Goal: Task Accomplishment & Management: Use online tool/utility

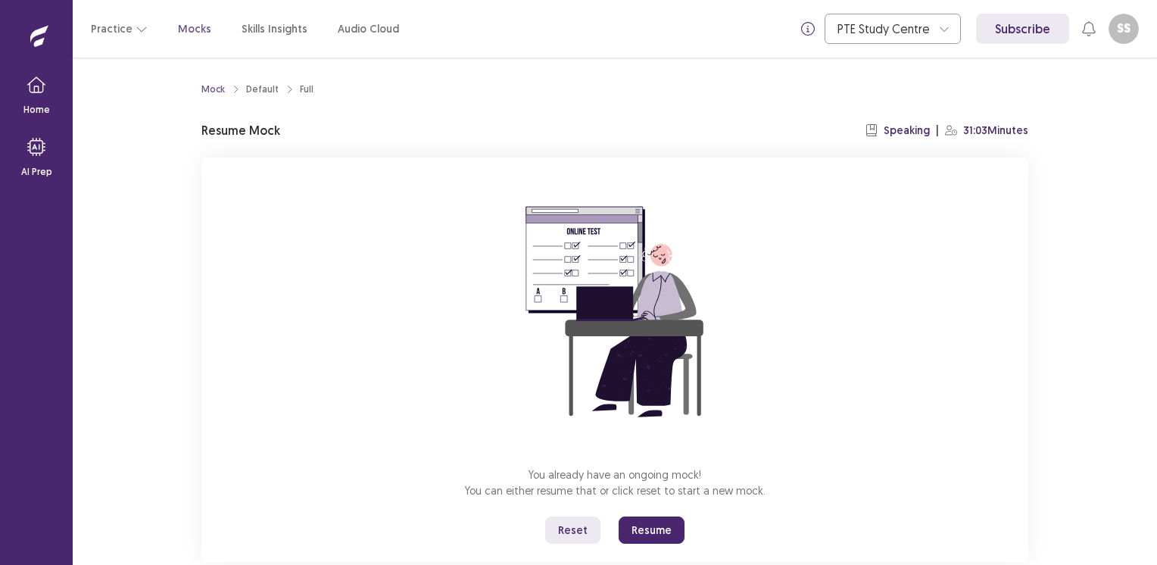
click at [661, 532] on button "Resume" at bounding box center [652, 530] width 66 height 27
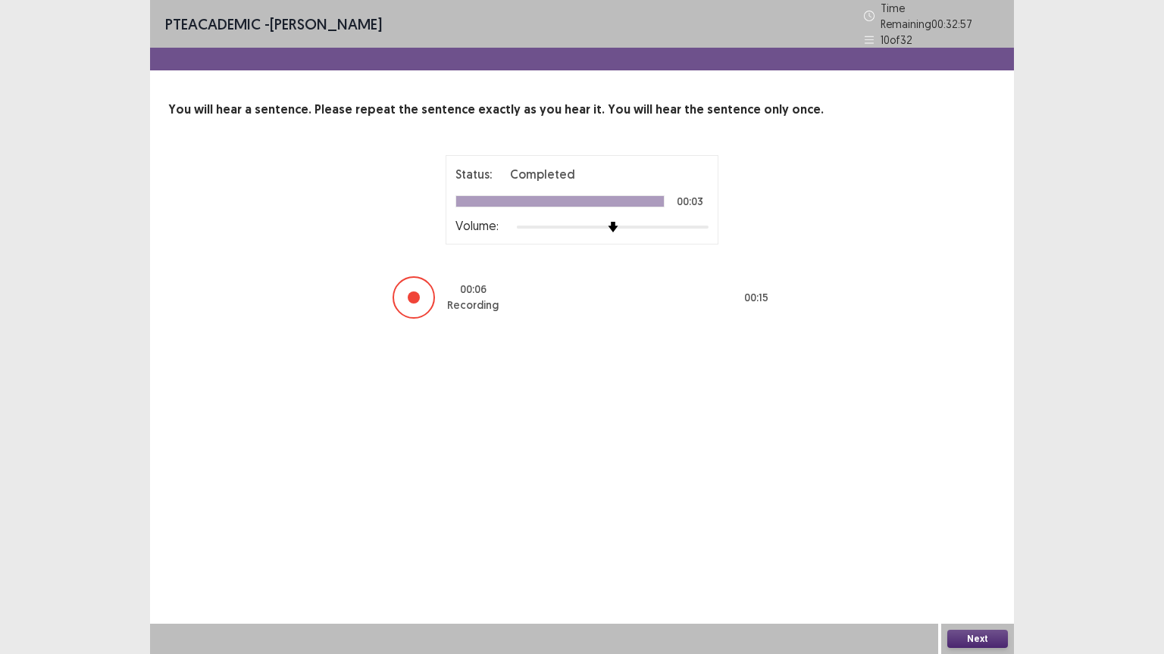
click at [972, 564] on button "Next" at bounding box center [977, 639] width 61 height 18
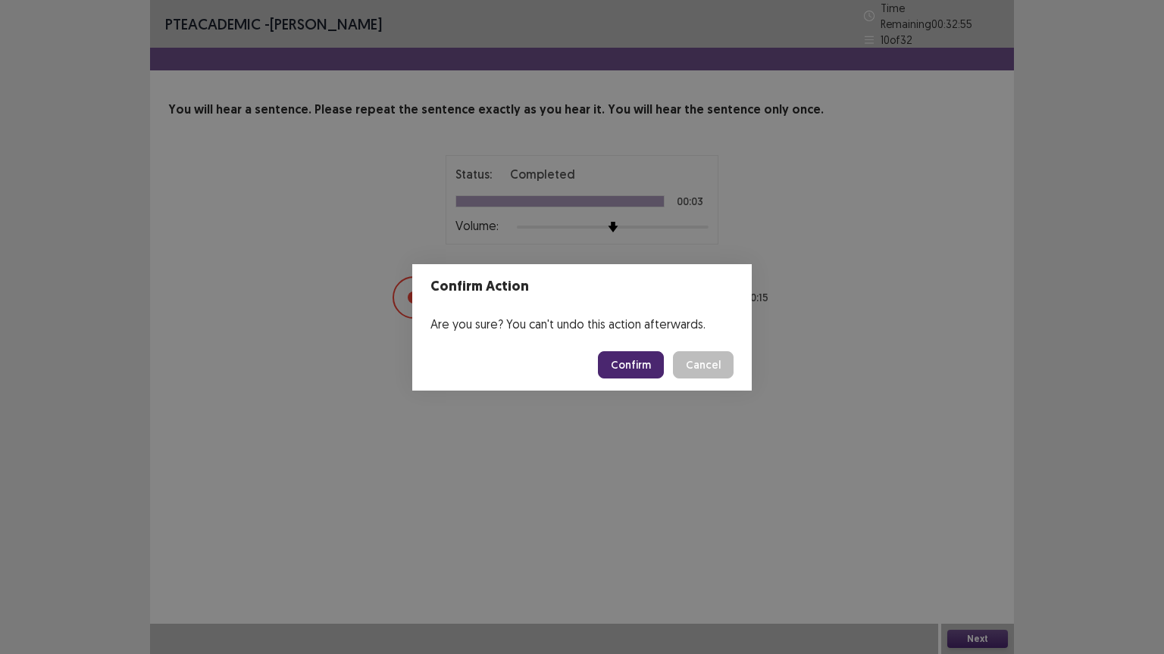
click at [636, 364] on button "Confirm" at bounding box center [631, 364] width 66 height 27
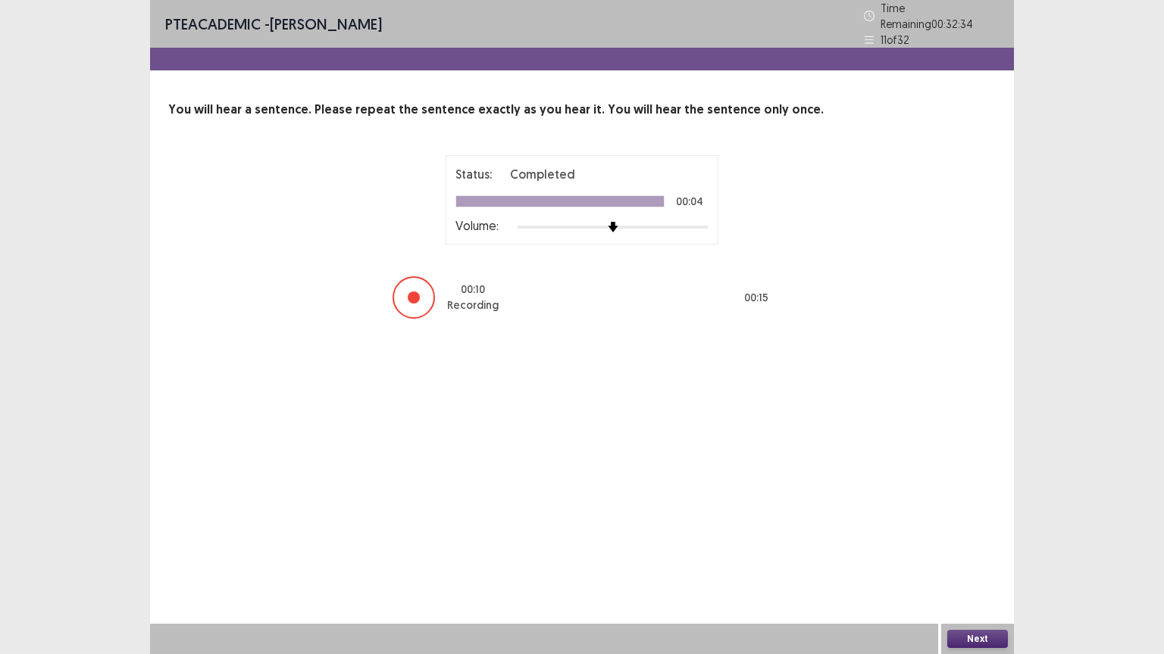
click at [976, 564] on button "Next" at bounding box center [977, 639] width 61 height 18
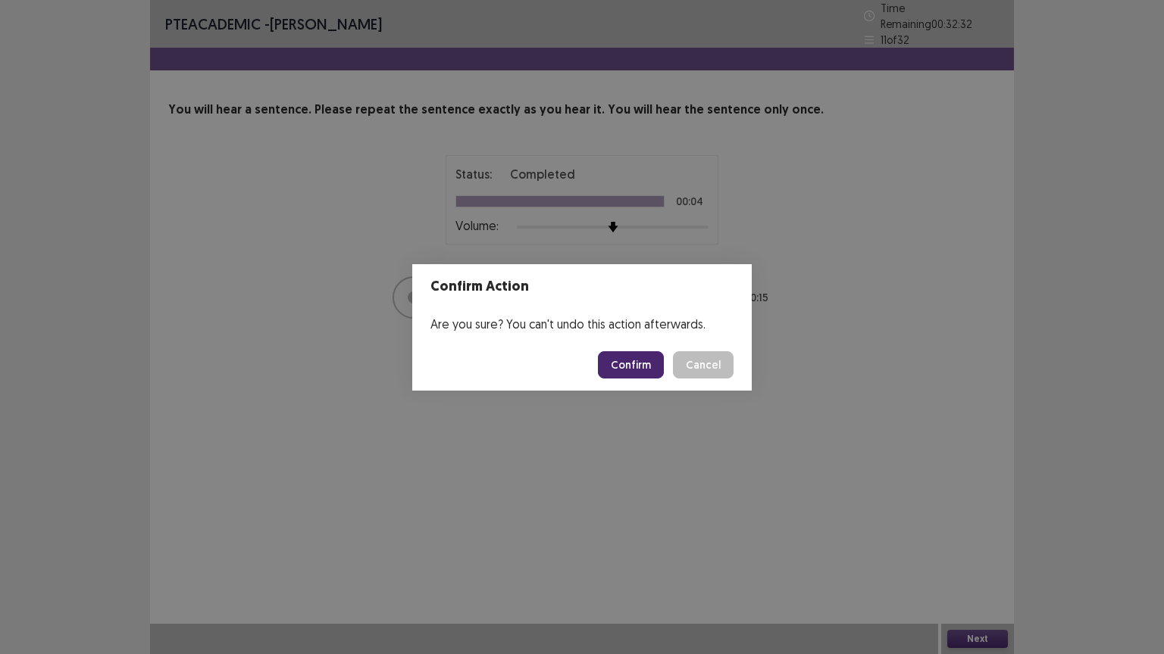
click at [638, 359] on button "Confirm" at bounding box center [631, 364] width 66 height 27
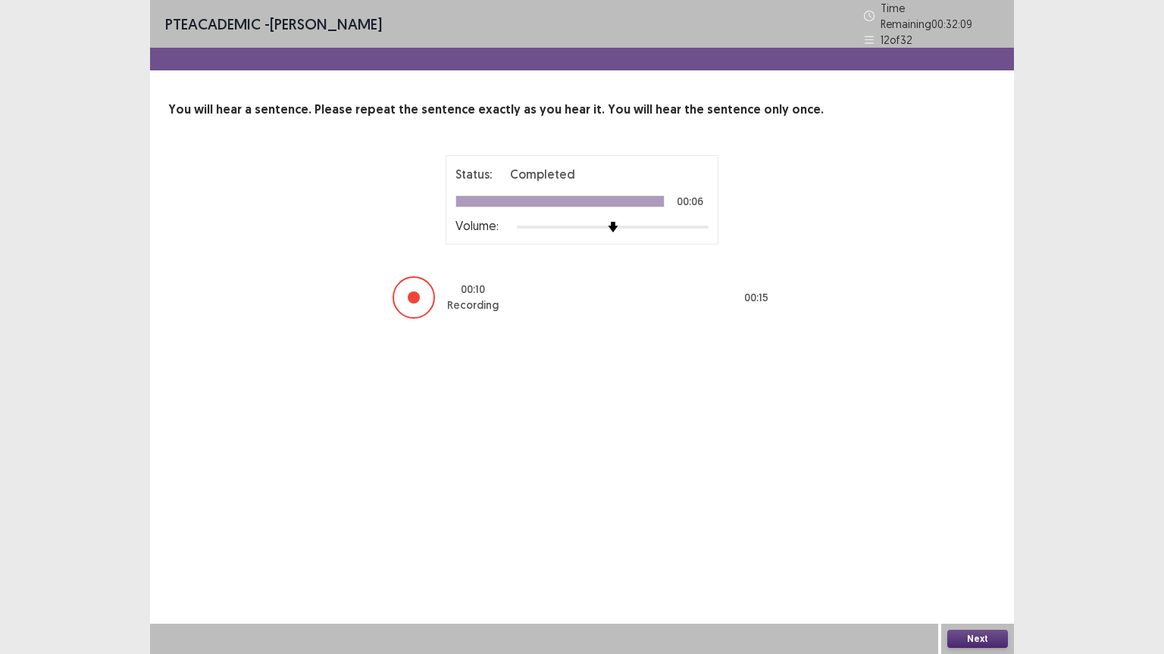
click at [979, 564] on button "Next" at bounding box center [977, 639] width 61 height 18
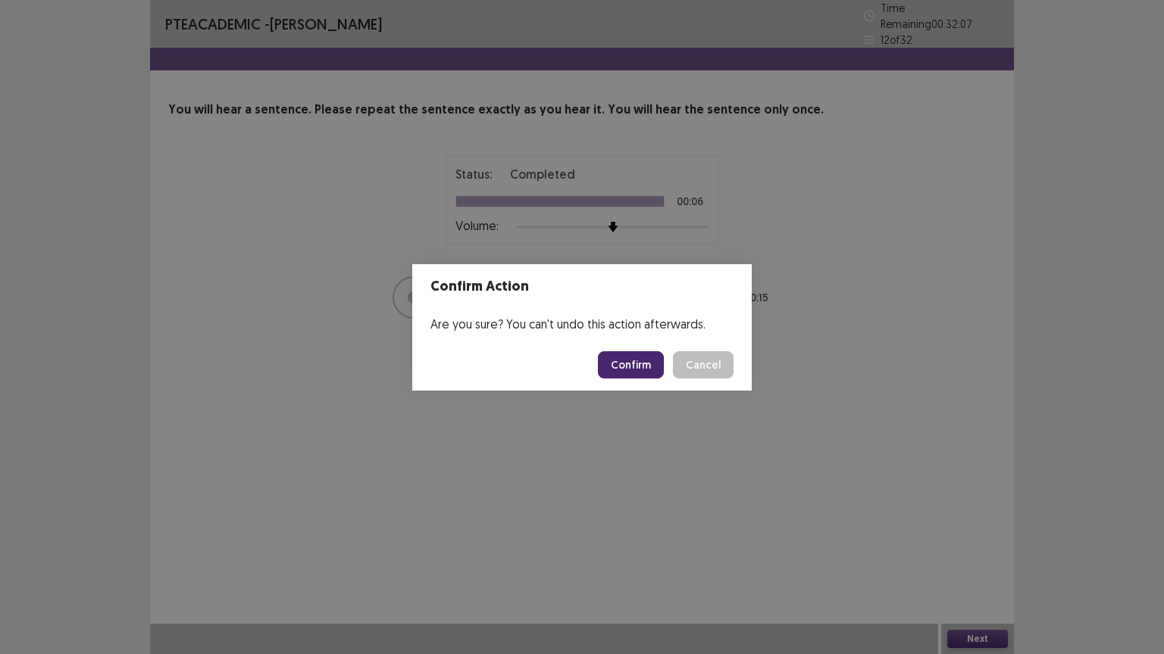
click at [648, 365] on button "Confirm" at bounding box center [631, 364] width 66 height 27
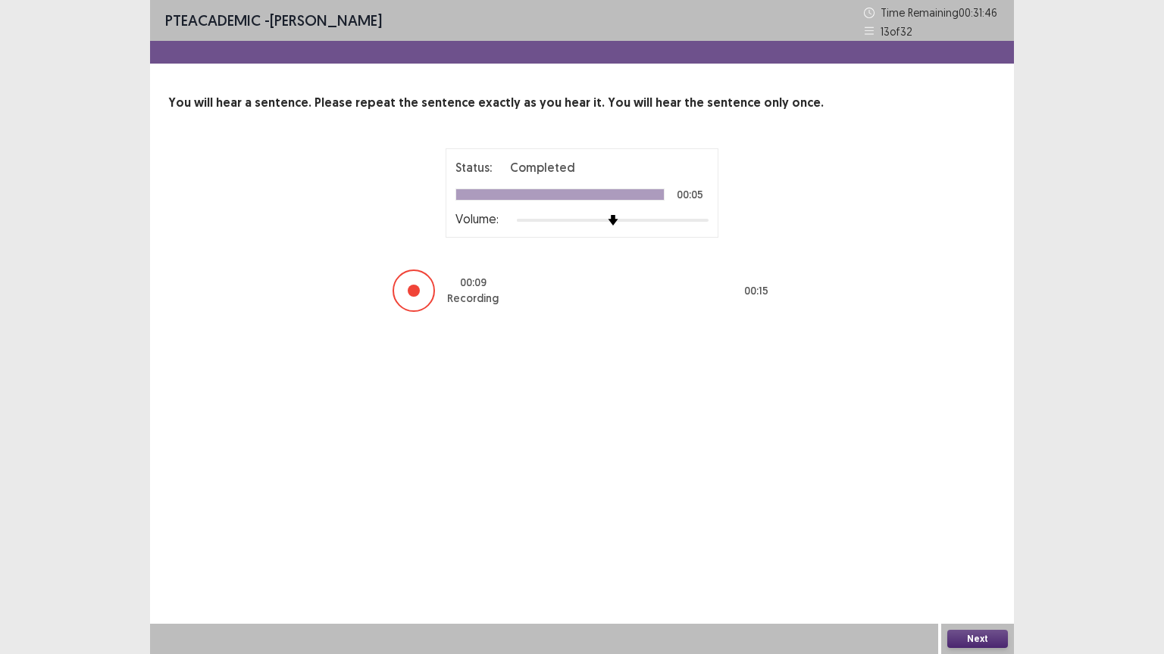
click at [980, 564] on button "Next" at bounding box center [977, 639] width 61 height 18
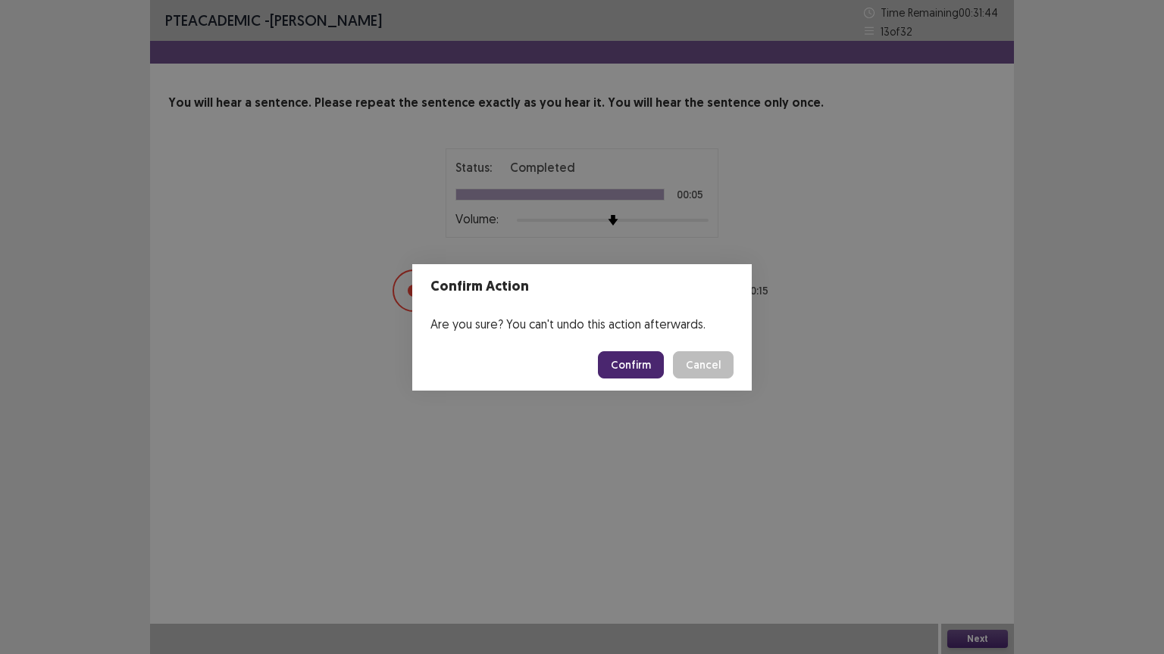
click at [647, 362] on button "Confirm" at bounding box center [631, 364] width 66 height 27
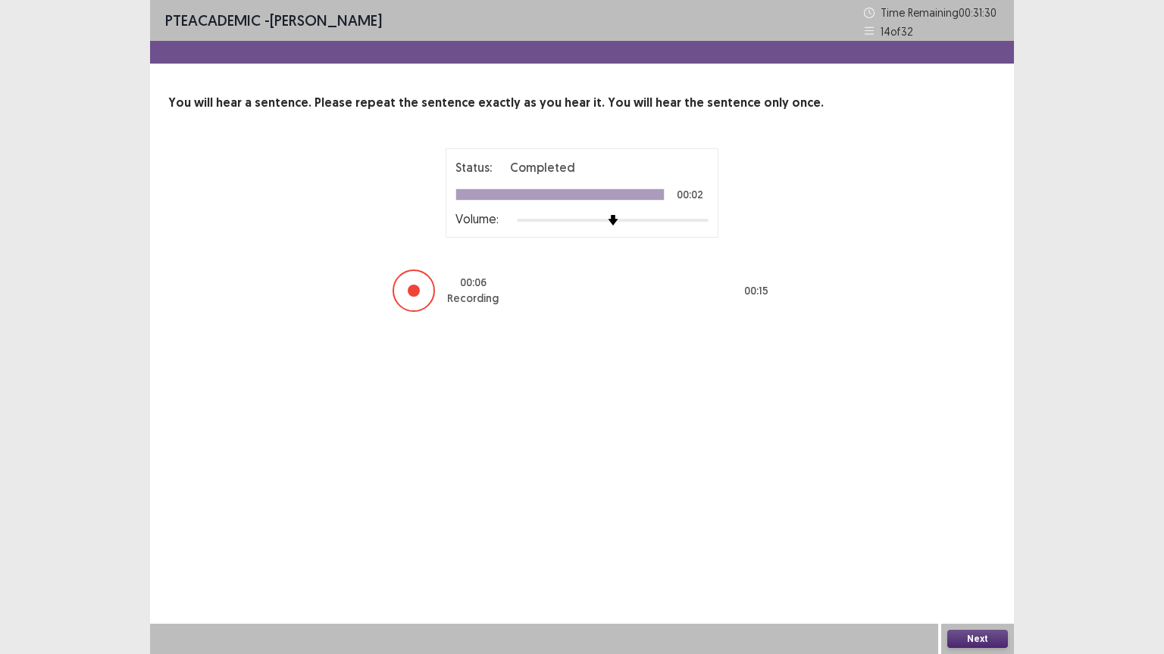
click at [988, 564] on button "Next" at bounding box center [977, 639] width 61 height 18
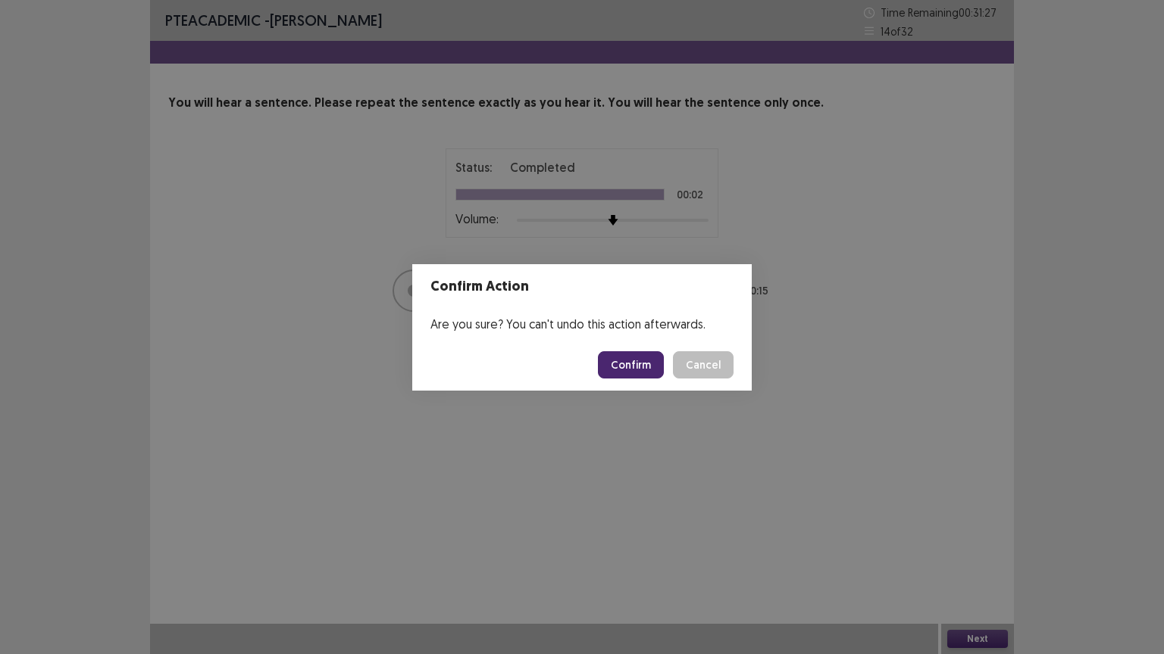
click at [637, 363] on button "Confirm" at bounding box center [631, 364] width 66 height 27
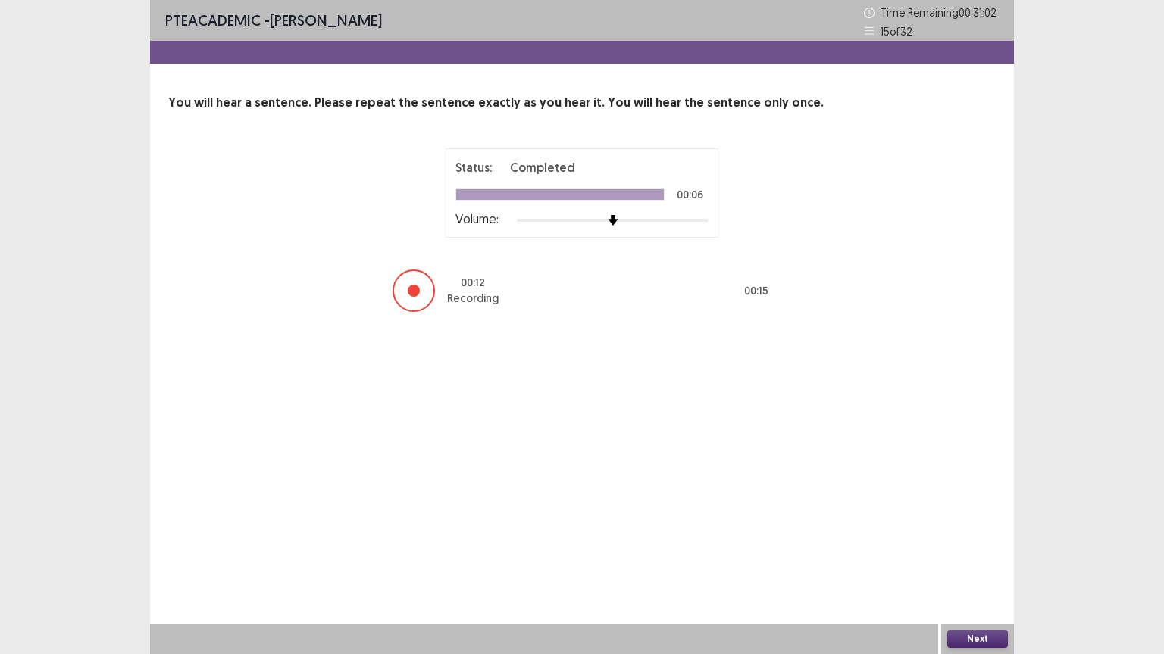
click at [986, 564] on button "Next" at bounding box center [977, 639] width 61 height 18
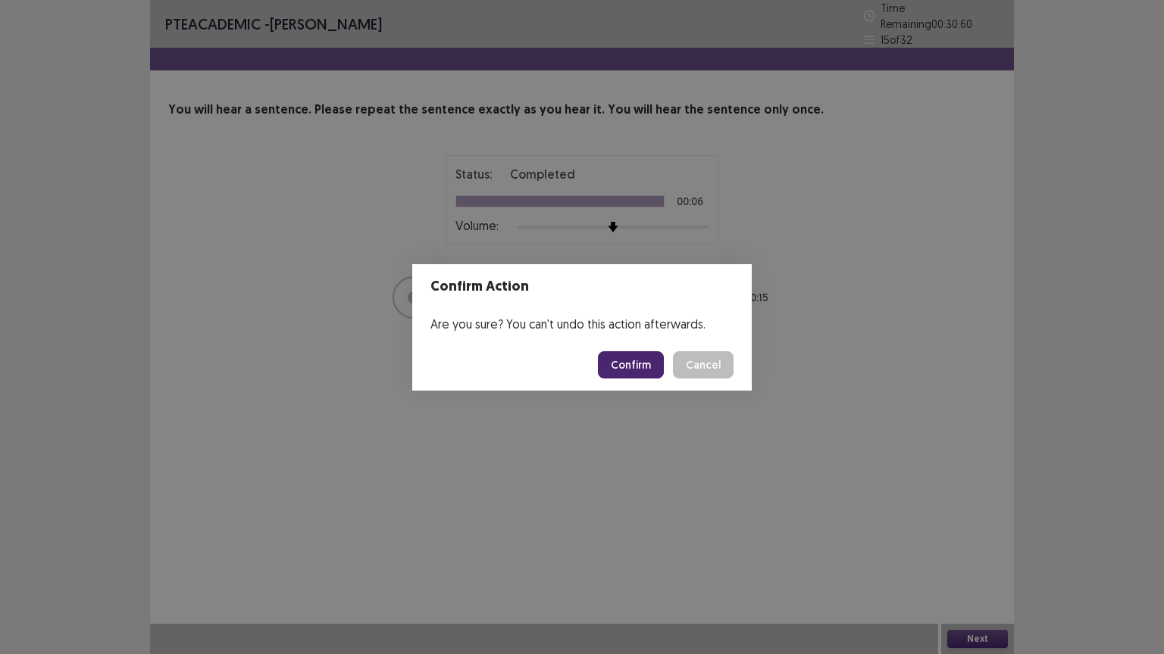
click at [639, 361] on button "Confirm" at bounding box center [631, 364] width 66 height 27
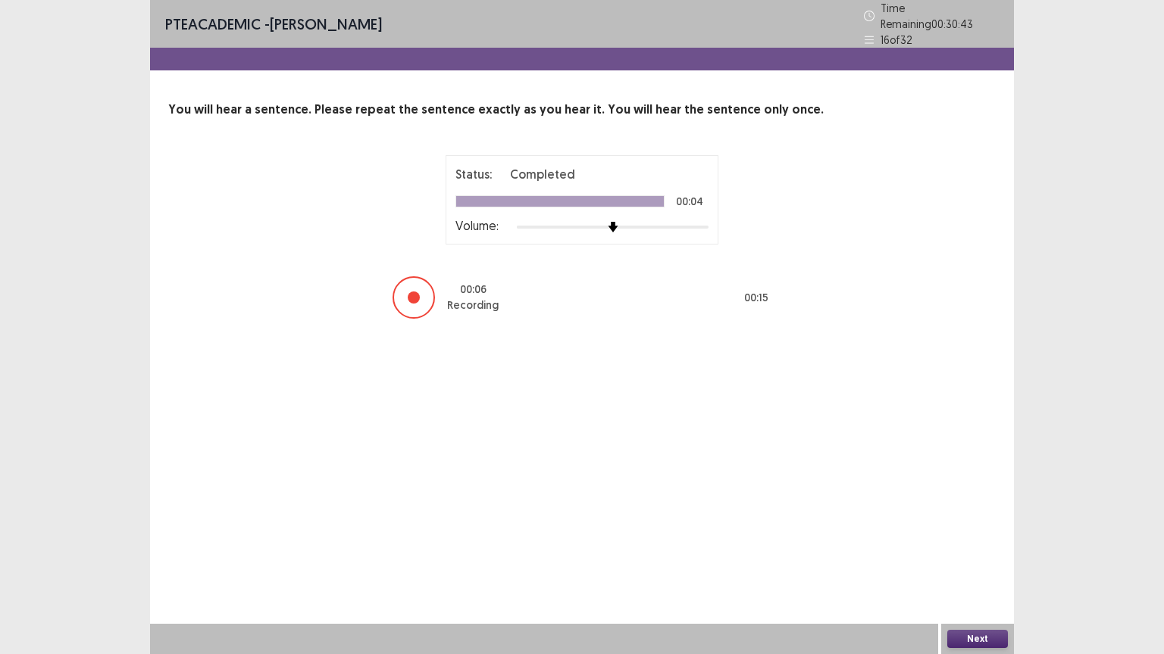
click at [973, 564] on button "Next" at bounding box center [977, 639] width 61 height 18
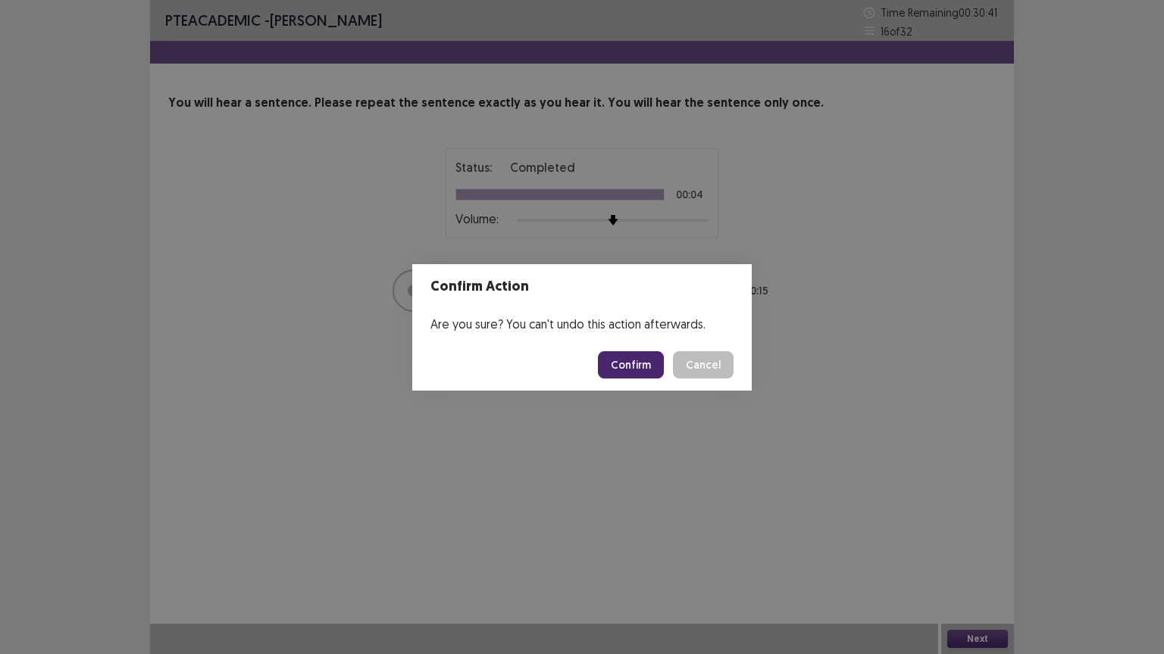
click at [656, 364] on button "Confirm" at bounding box center [631, 364] width 66 height 27
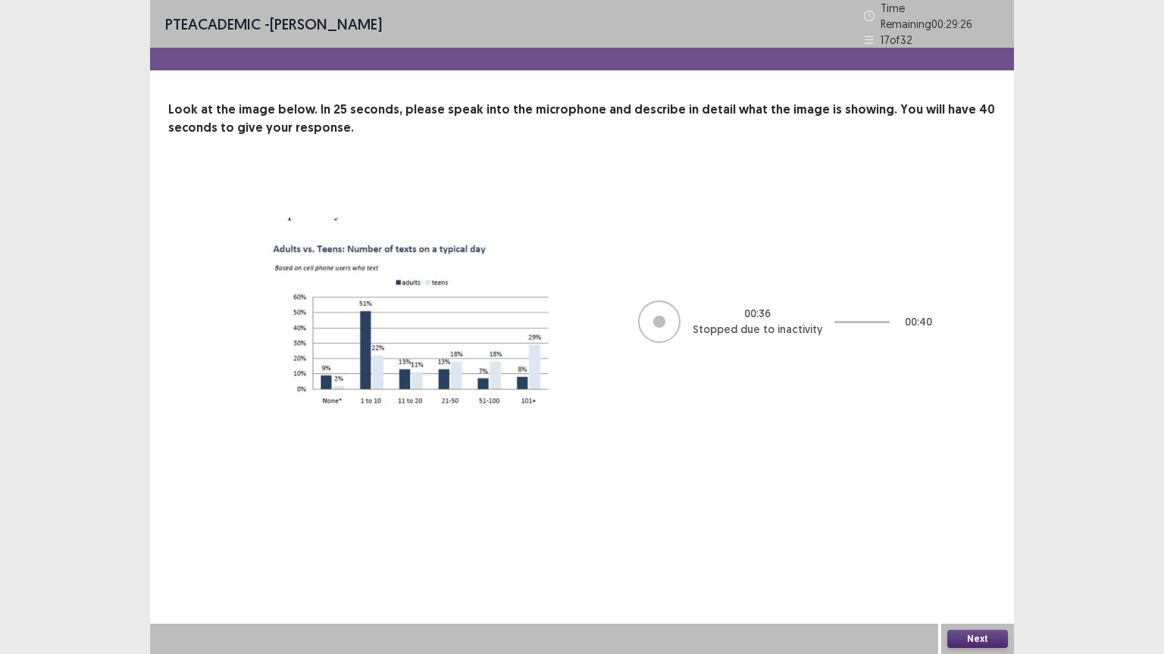
click at [899, 561] on div "PTE academic - [PERSON_NAME] Time Remaining 00 : 29 : 26 17 of 32 Look at the i…" at bounding box center [582, 327] width 864 height 654
click at [972, 564] on button "Next" at bounding box center [977, 639] width 61 height 18
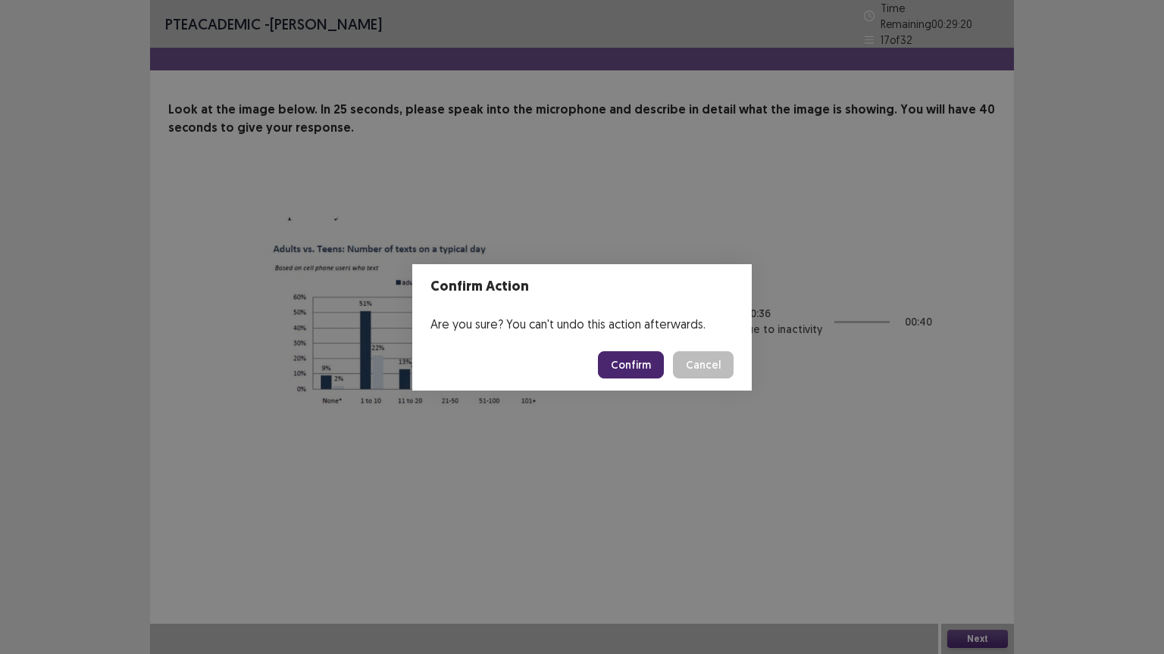
click at [642, 358] on button "Confirm" at bounding box center [631, 364] width 66 height 27
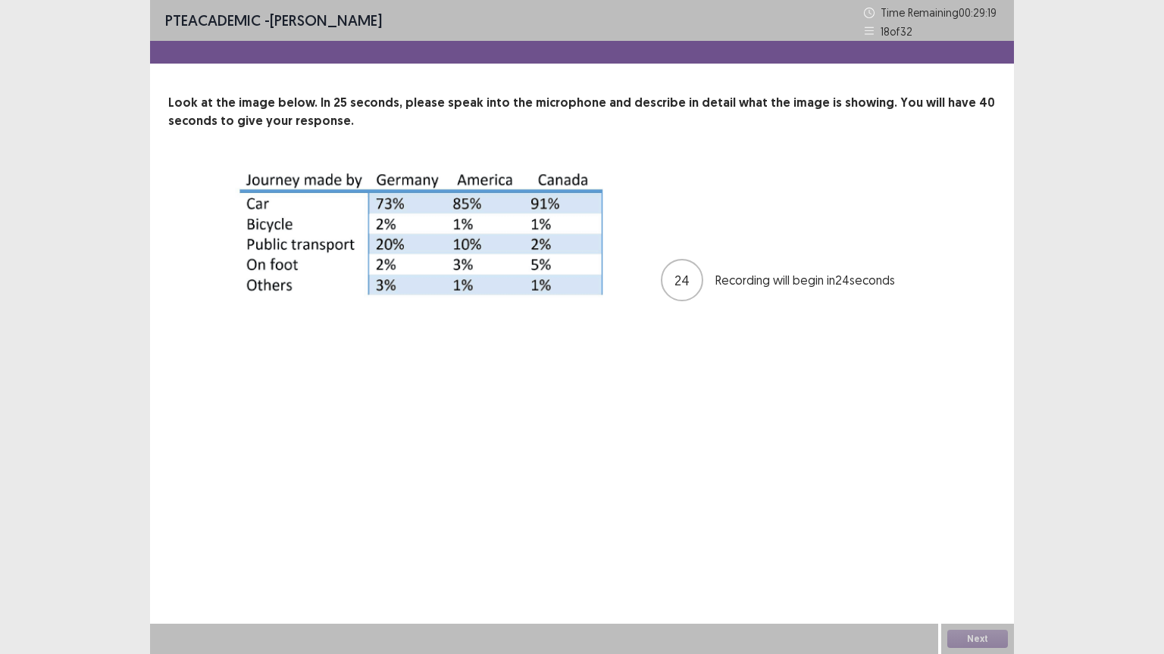
drag, startPoint x: 642, startPoint y: 358, endPoint x: 673, endPoint y: 358, distance: 31.1
click at [673, 358] on div "24 Recording will begin in 24 seconds" at bounding box center [582, 280] width 706 height 227
click at [973, 564] on button "Next" at bounding box center [977, 639] width 61 height 18
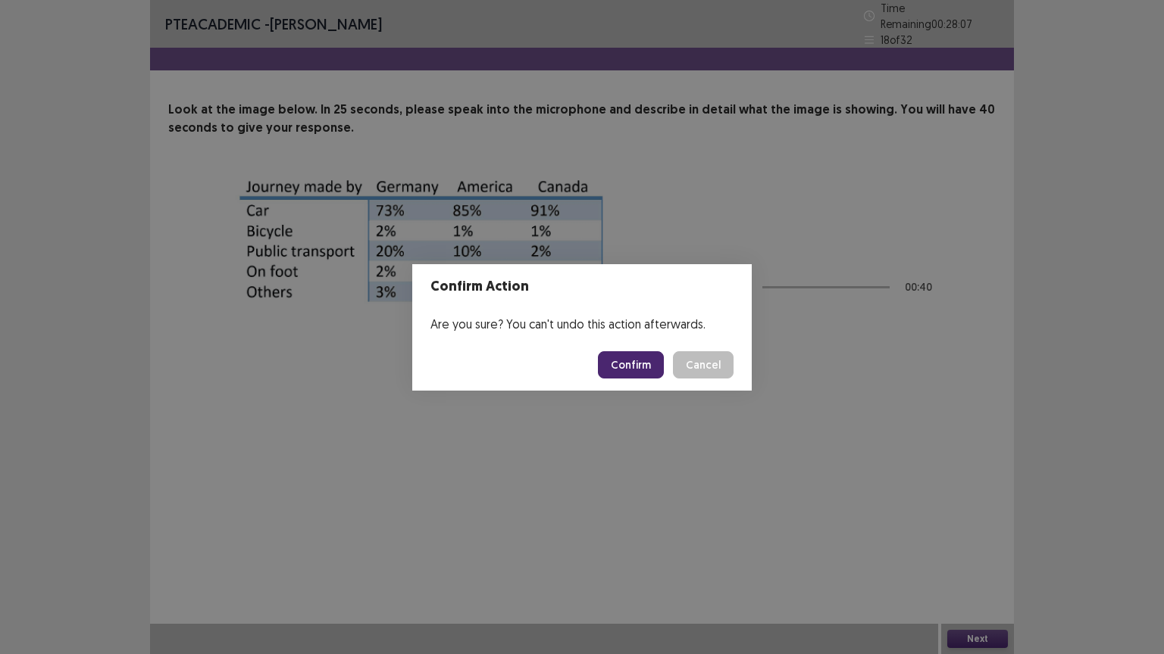
click at [636, 367] on button "Confirm" at bounding box center [631, 364] width 66 height 27
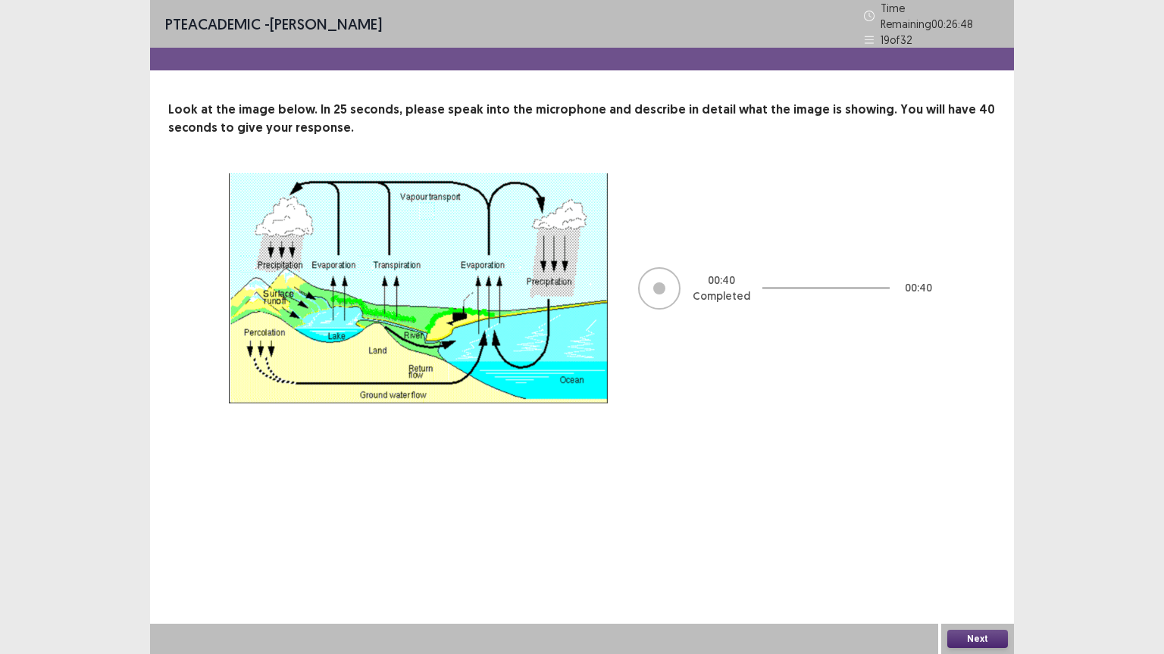
click at [978, 564] on button "Next" at bounding box center [977, 639] width 61 height 18
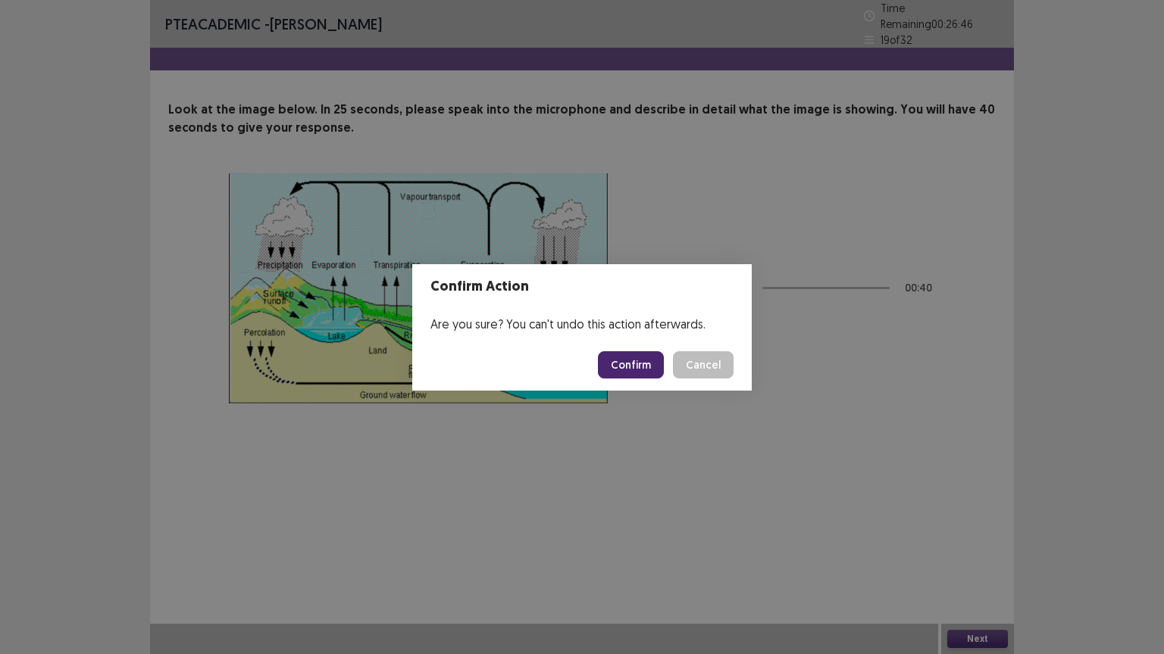
click at [639, 365] on button "Confirm" at bounding box center [631, 364] width 66 height 27
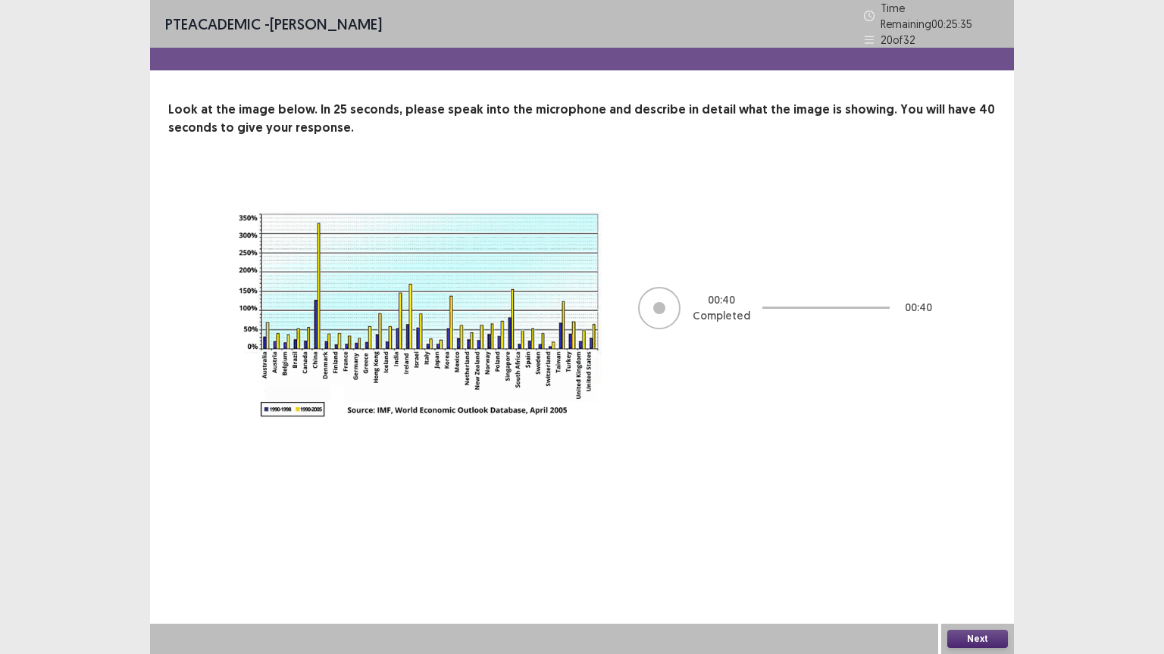
click at [980, 564] on button "Next" at bounding box center [977, 639] width 61 height 18
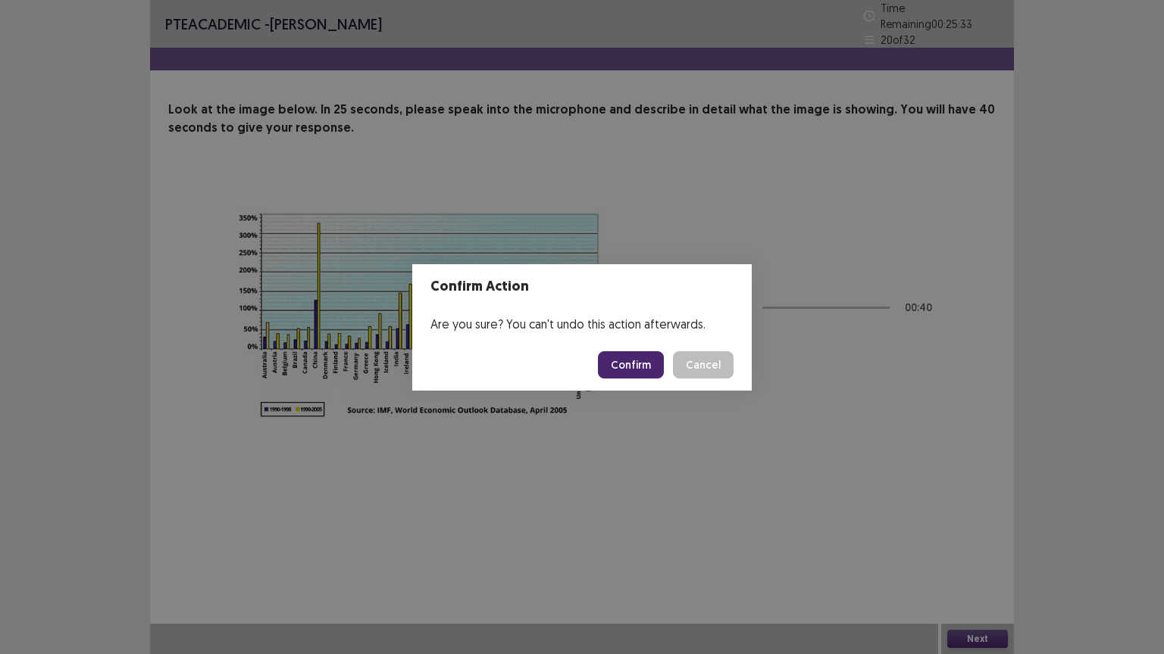
click at [658, 364] on button "Confirm" at bounding box center [631, 364] width 66 height 27
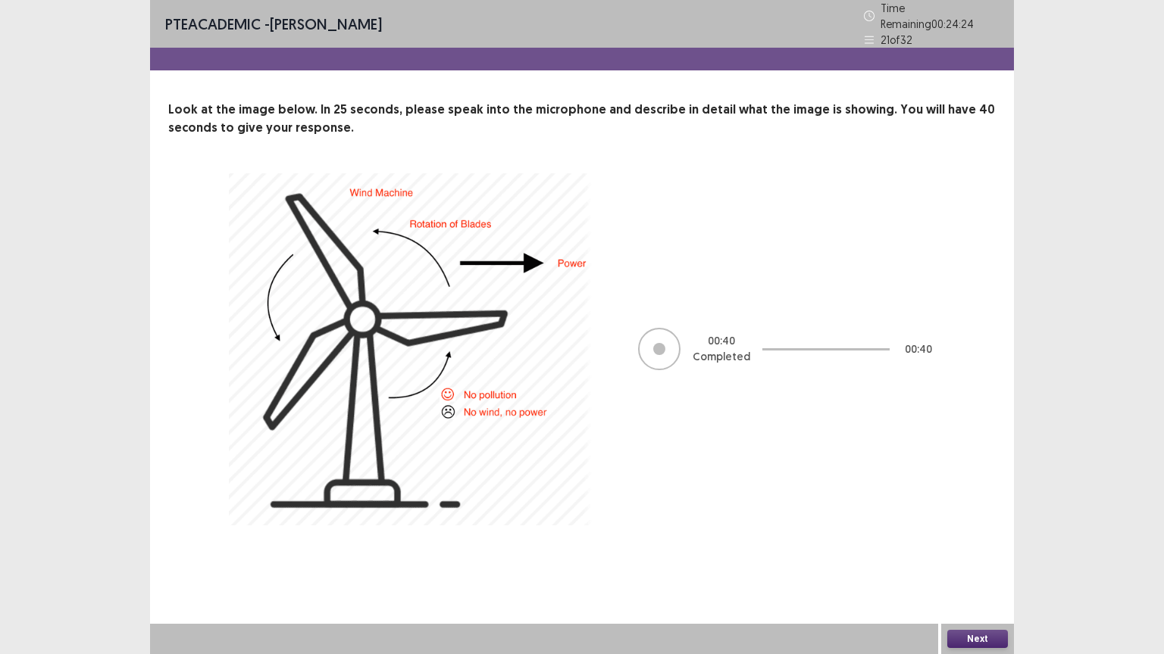
click at [991, 564] on button "Next" at bounding box center [977, 639] width 61 height 18
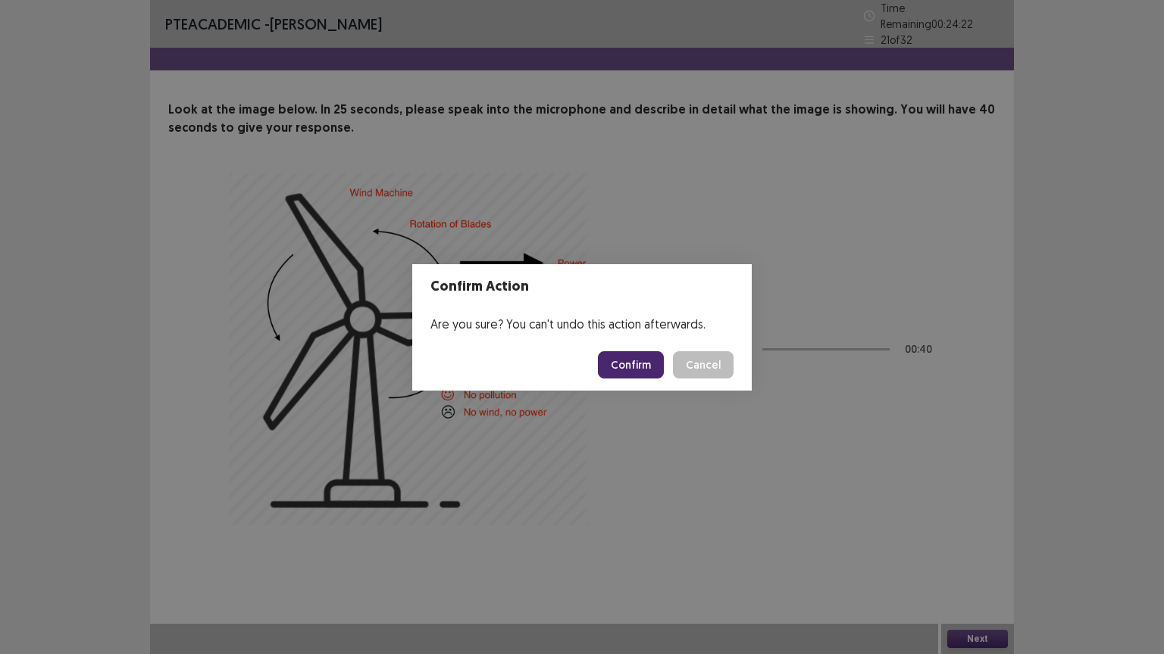
click at [649, 366] on button "Confirm" at bounding box center [631, 364] width 66 height 27
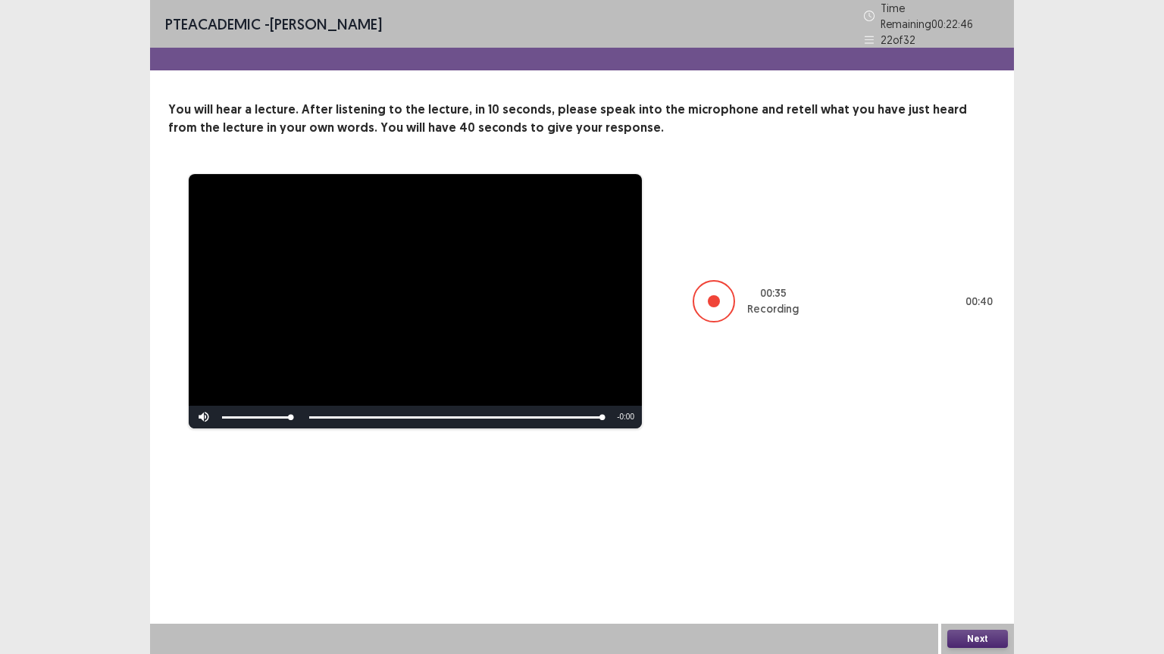
click at [978, 564] on button "Next" at bounding box center [977, 639] width 61 height 18
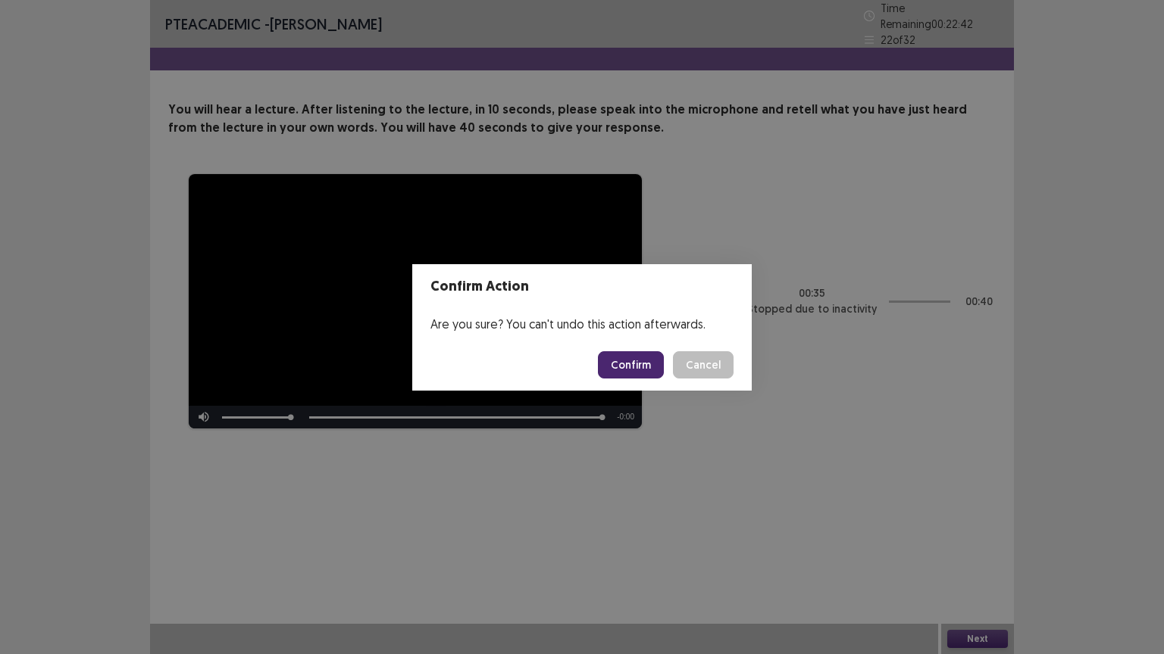
click at [636, 364] on button "Confirm" at bounding box center [631, 364] width 66 height 27
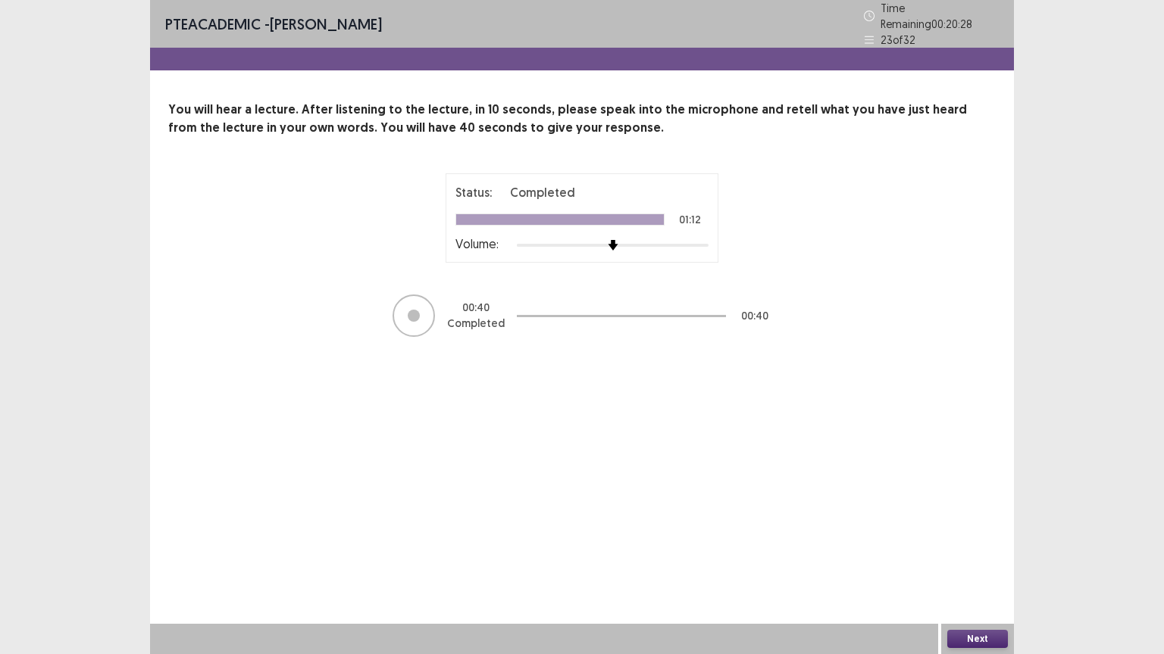
click at [976, 564] on button "Next" at bounding box center [977, 639] width 61 height 18
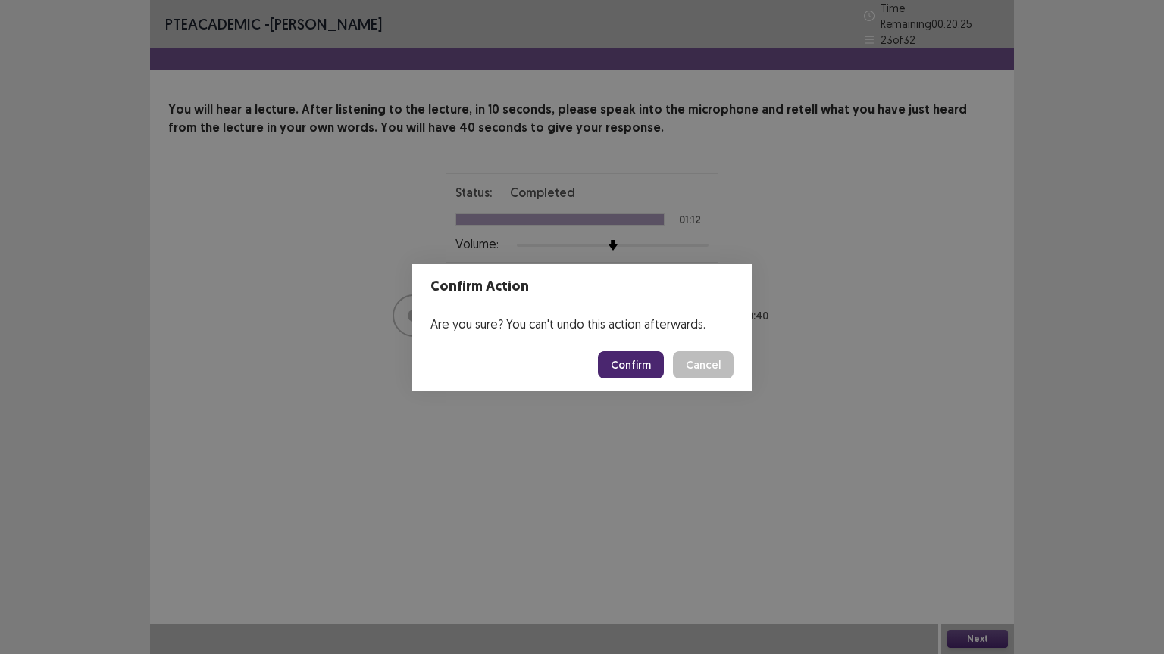
click at [660, 367] on button "Confirm" at bounding box center [631, 364] width 66 height 27
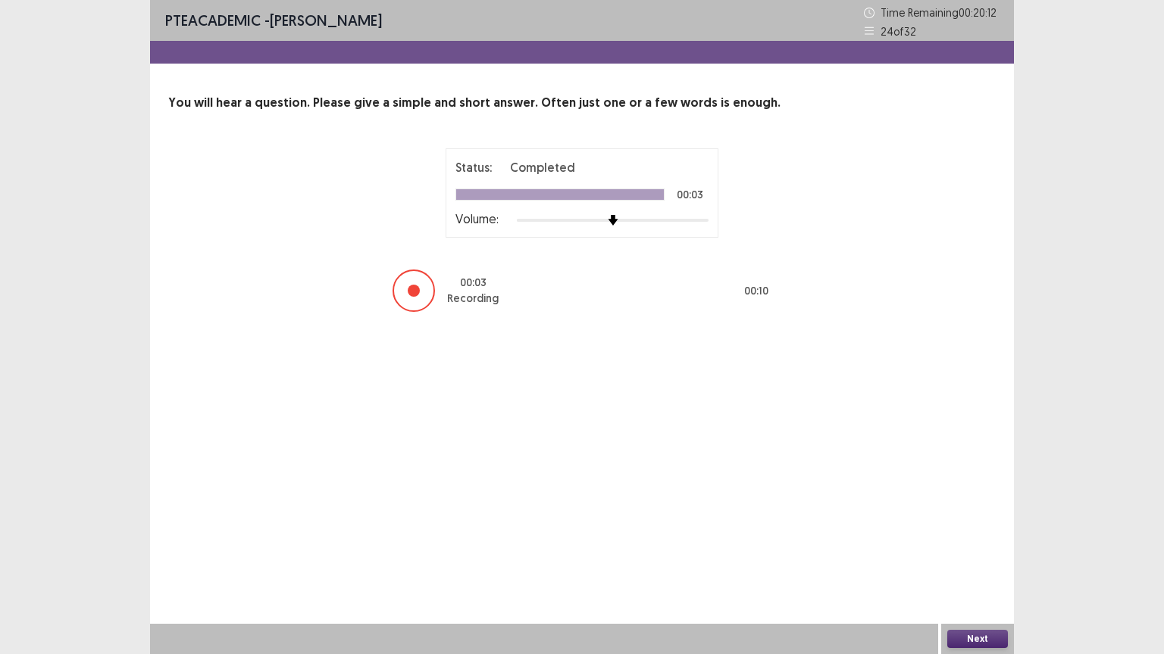
click at [976, 564] on button "Next" at bounding box center [977, 639] width 61 height 18
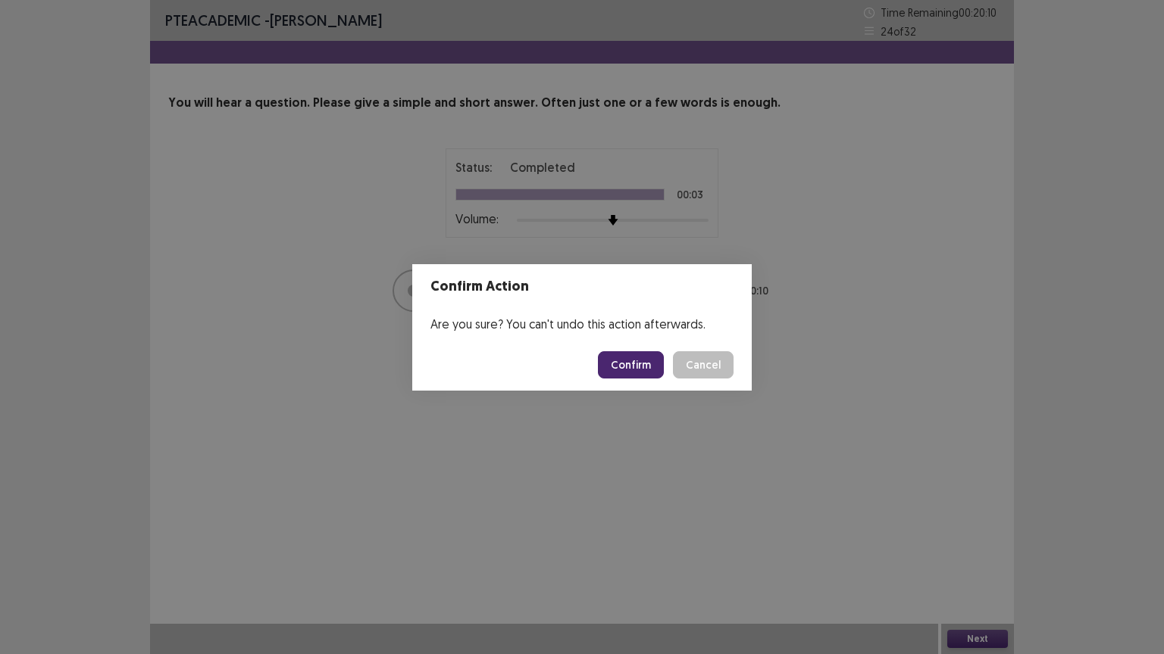
click at [648, 364] on button "Confirm" at bounding box center [631, 364] width 66 height 27
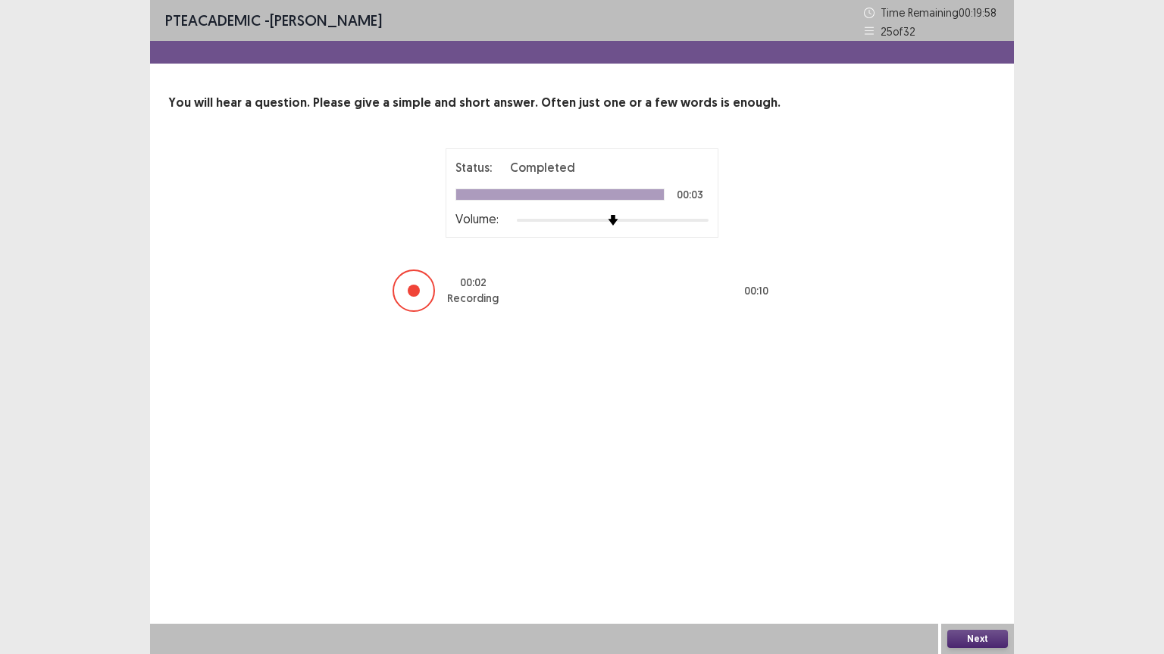
click at [982, 564] on button "Next" at bounding box center [977, 639] width 61 height 18
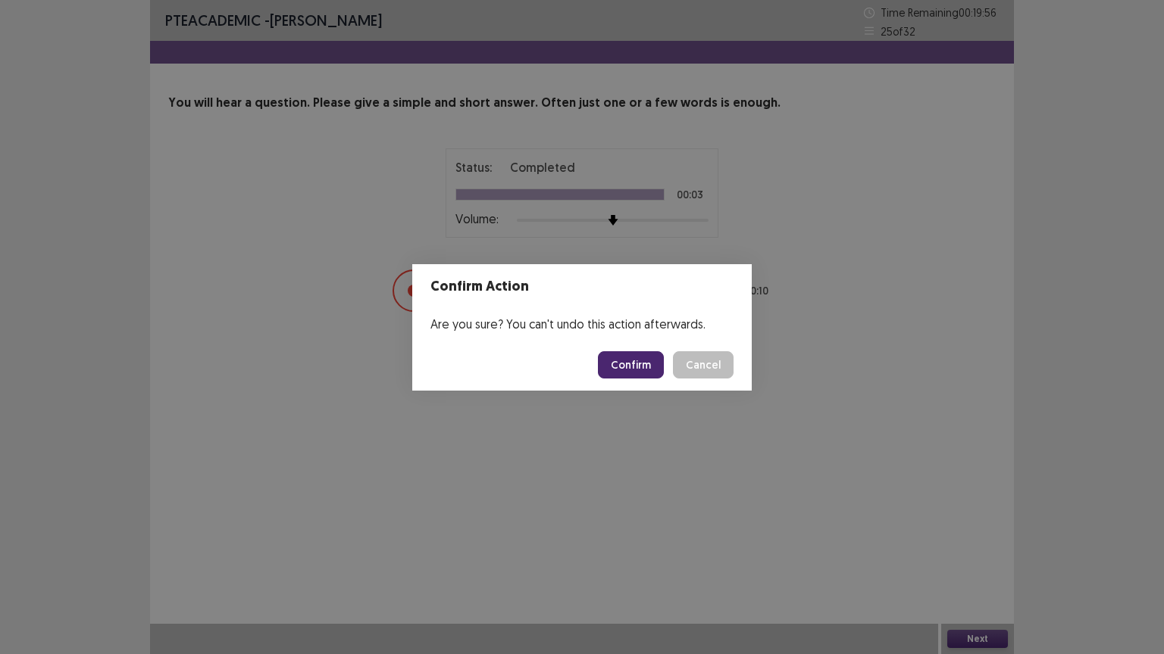
click at [632, 364] on button "Confirm" at bounding box center [631, 364] width 66 height 27
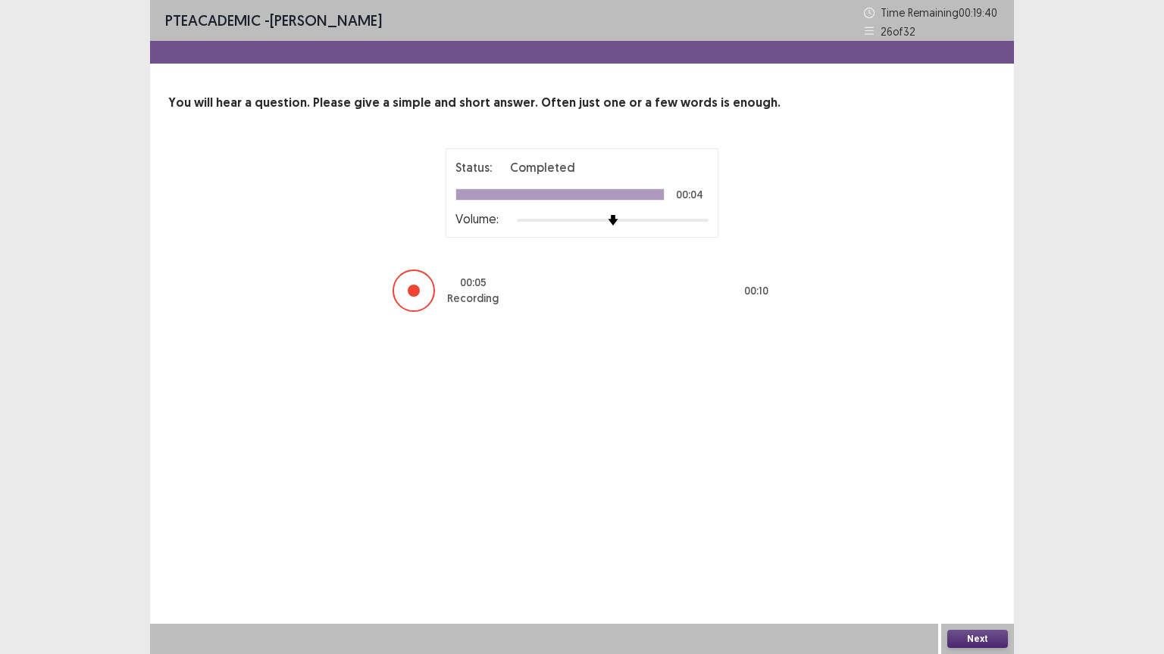
click at [986, 564] on button "Next" at bounding box center [977, 639] width 61 height 18
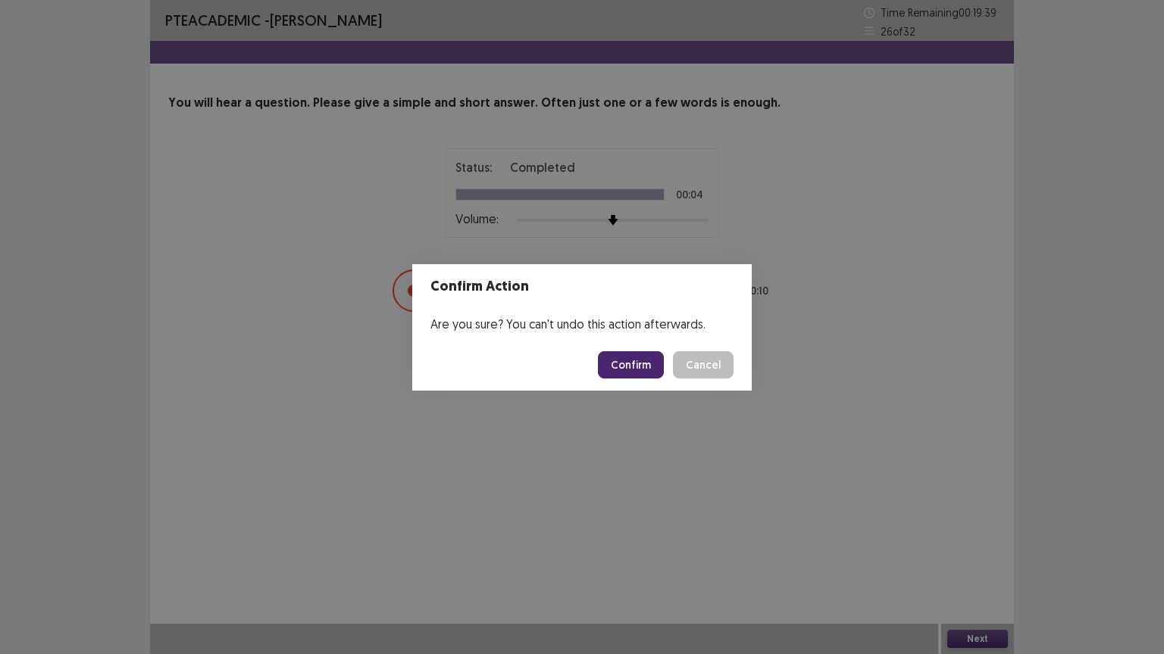
click at [642, 364] on button "Confirm" at bounding box center [631, 364] width 66 height 27
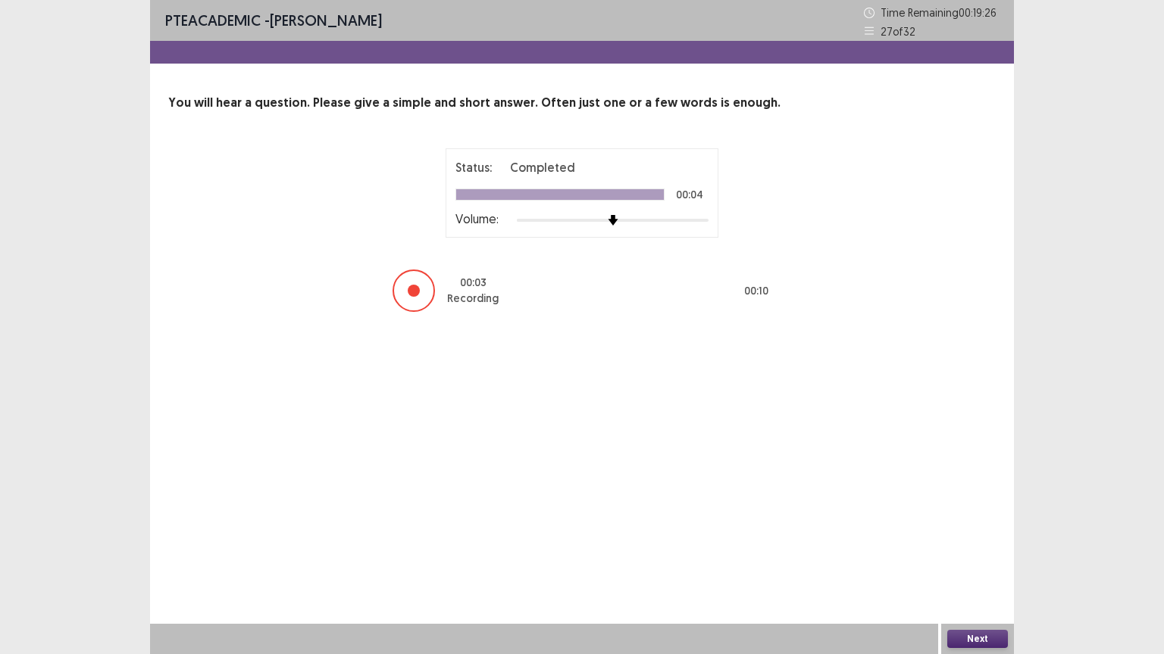
click at [982, 564] on button "Next" at bounding box center [977, 639] width 61 height 18
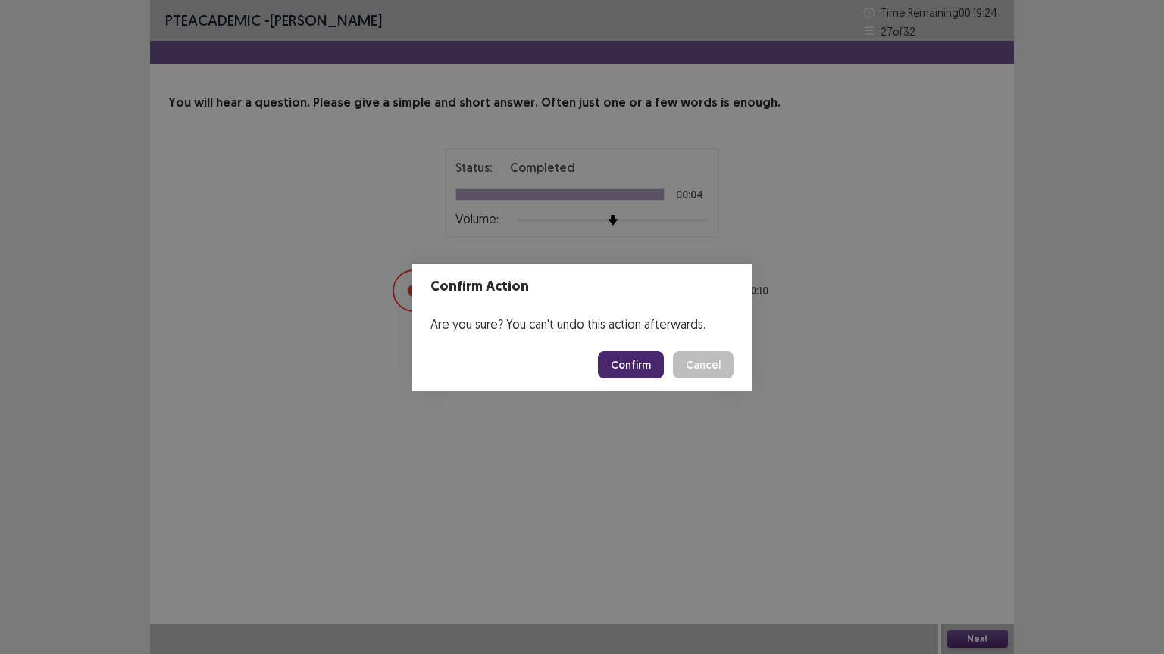
click at [629, 358] on button "Confirm" at bounding box center [631, 364] width 66 height 27
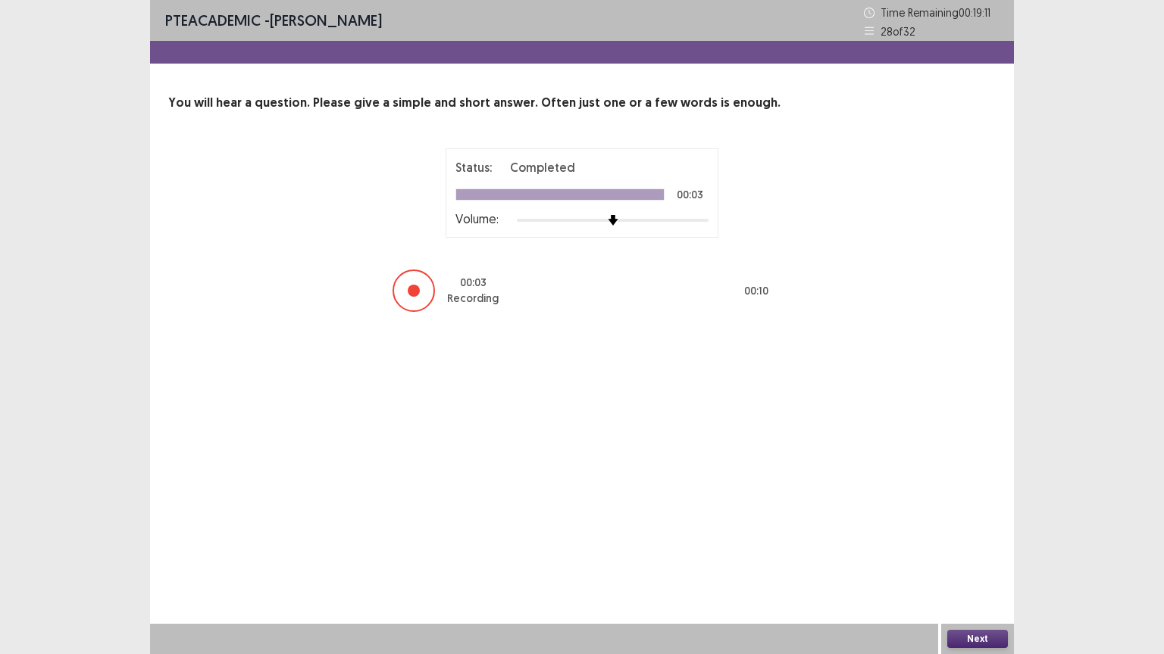
click at [985, 564] on button "Next" at bounding box center [977, 639] width 61 height 18
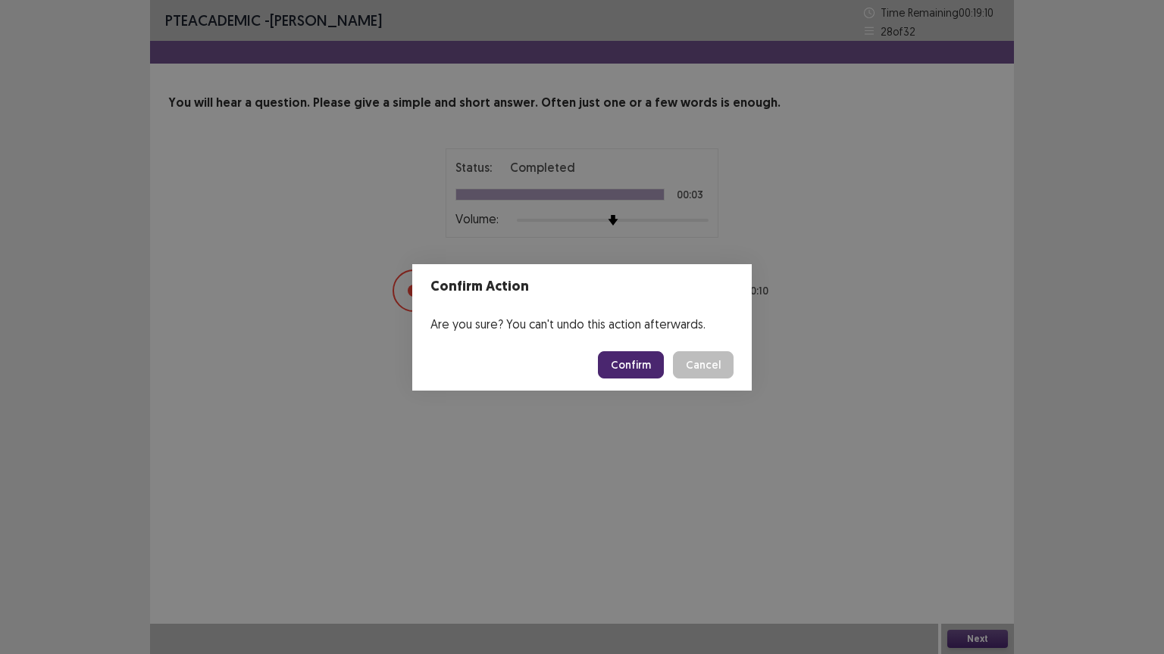
click at [636, 358] on button "Confirm" at bounding box center [631, 364] width 66 height 27
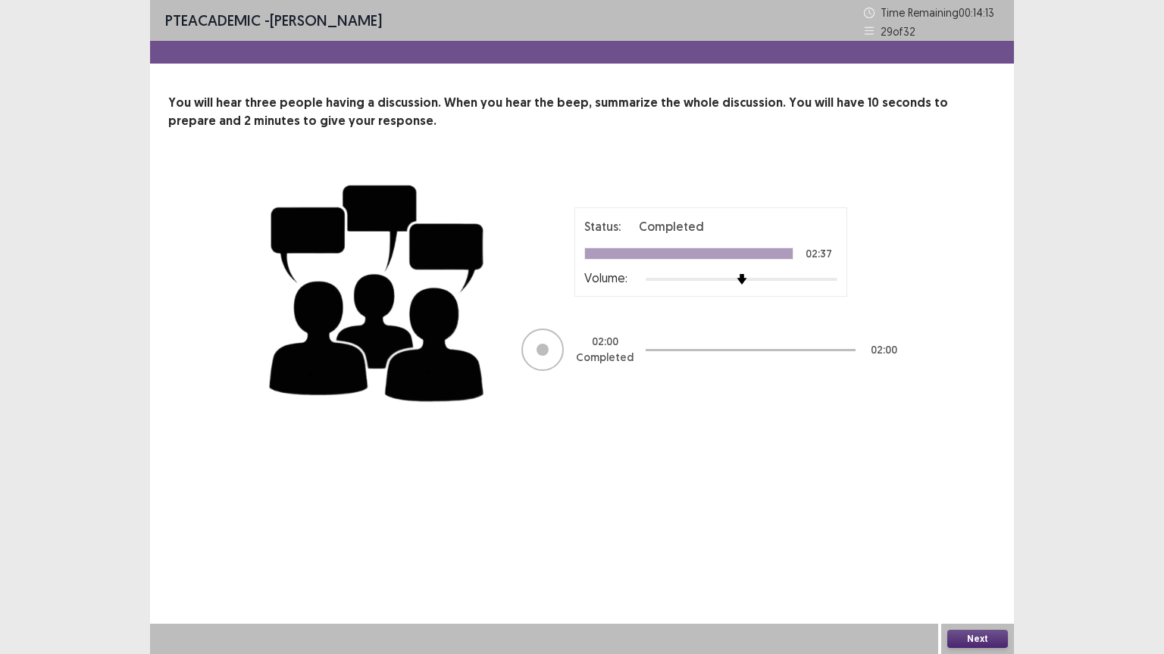
click at [981, 564] on button "Next" at bounding box center [977, 639] width 61 height 18
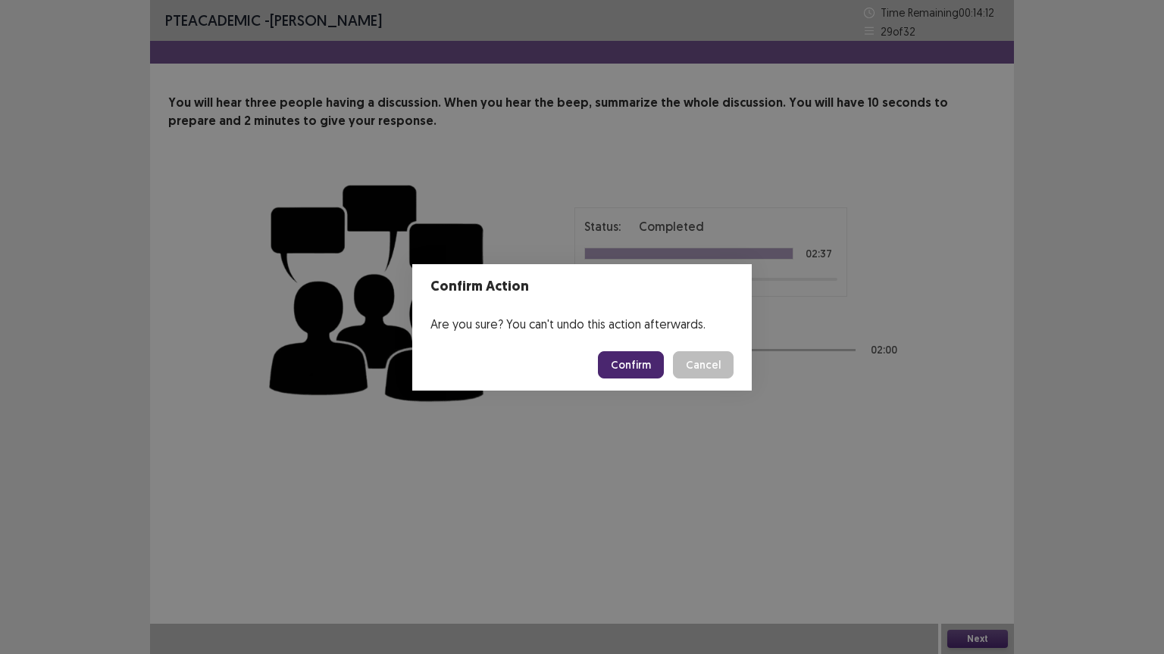
click at [629, 362] on button "Confirm" at bounding box center [631, 364] width 66 height 27
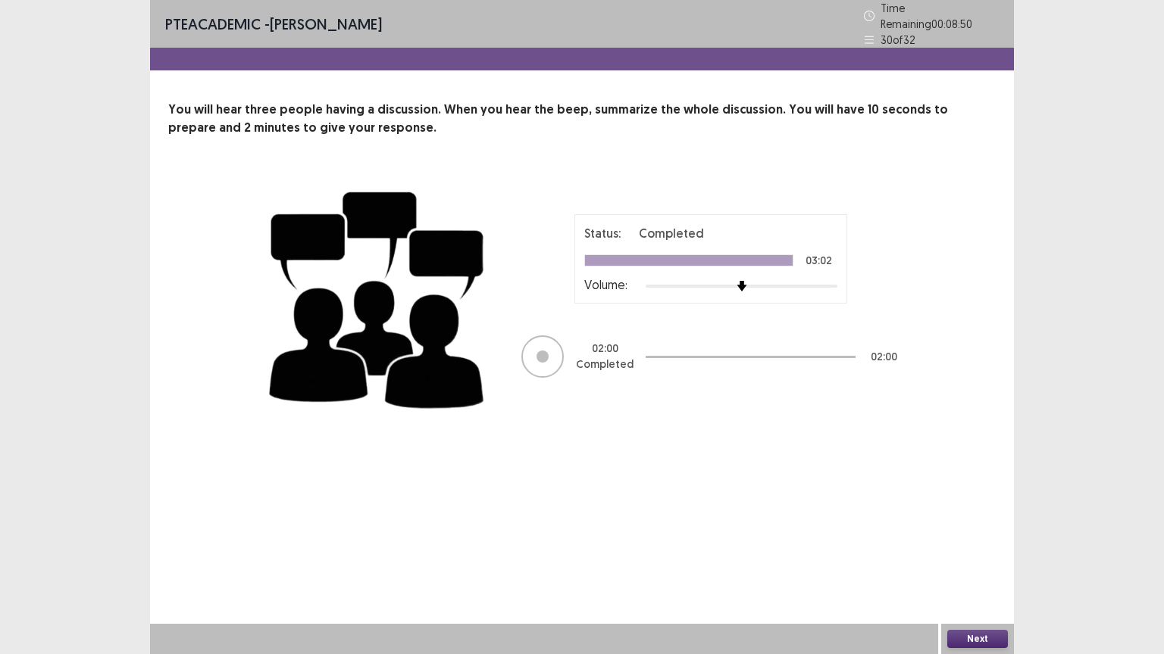
click at [991, 564] on button "Next" at bounding box center [977, 639] width 61 height 18
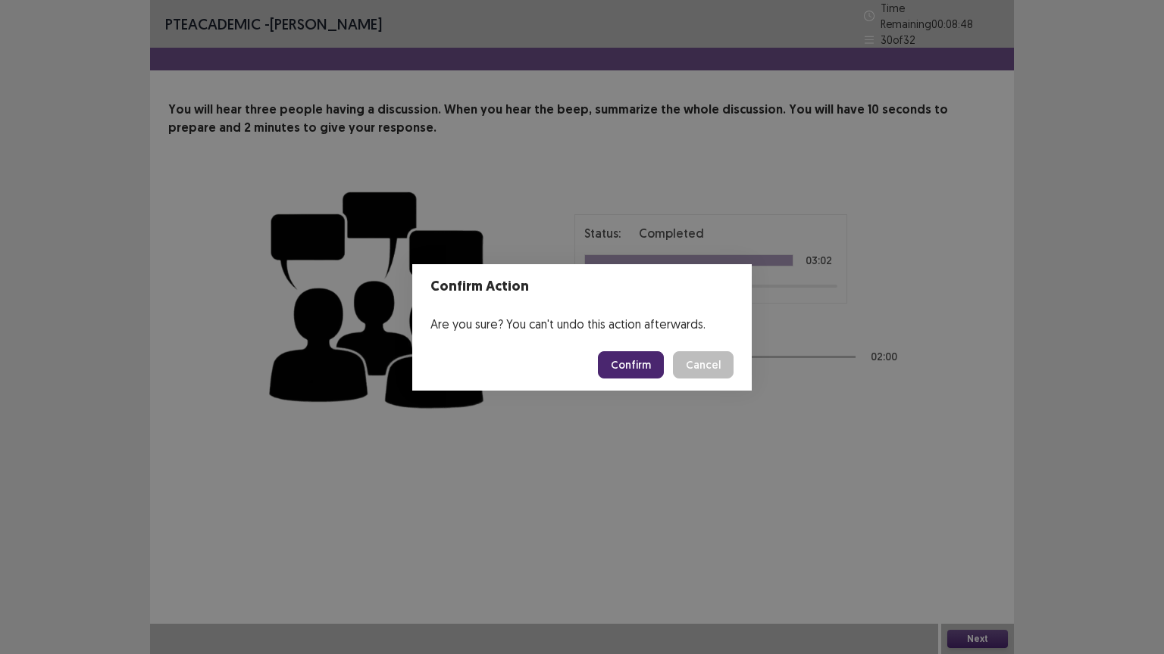
click at [651, 364] on button "Confirm" at bounding box center [631, 364] width 66 height 27
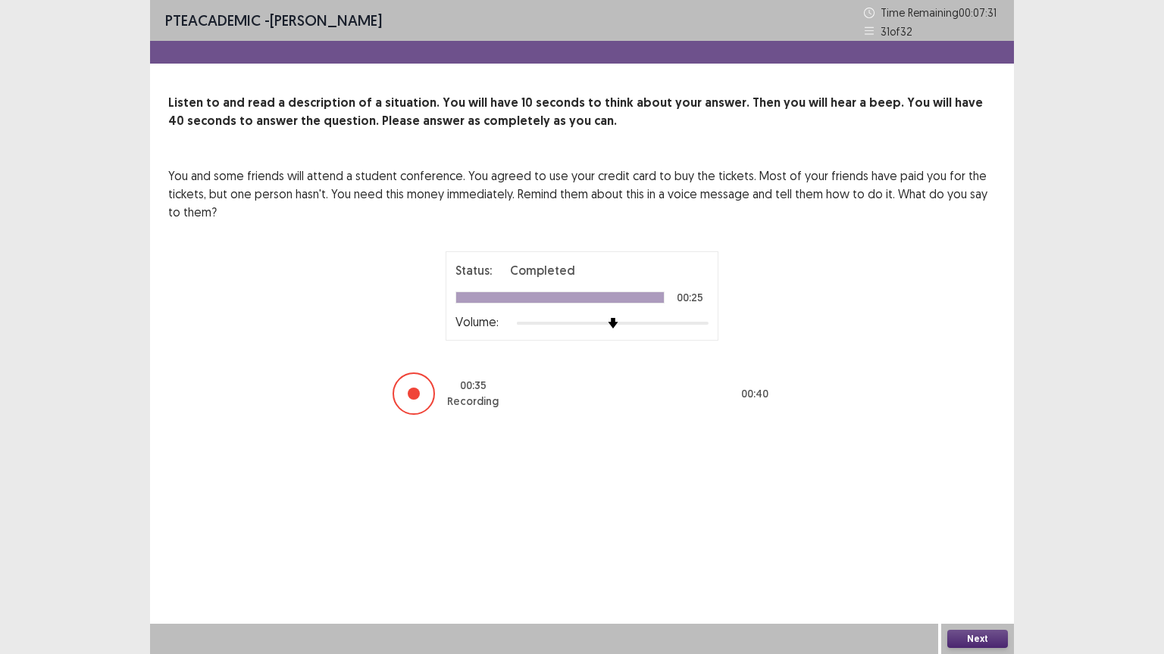
click at [976, 564] on button "Next" at bounding box center [977, 639] width 61 height 18
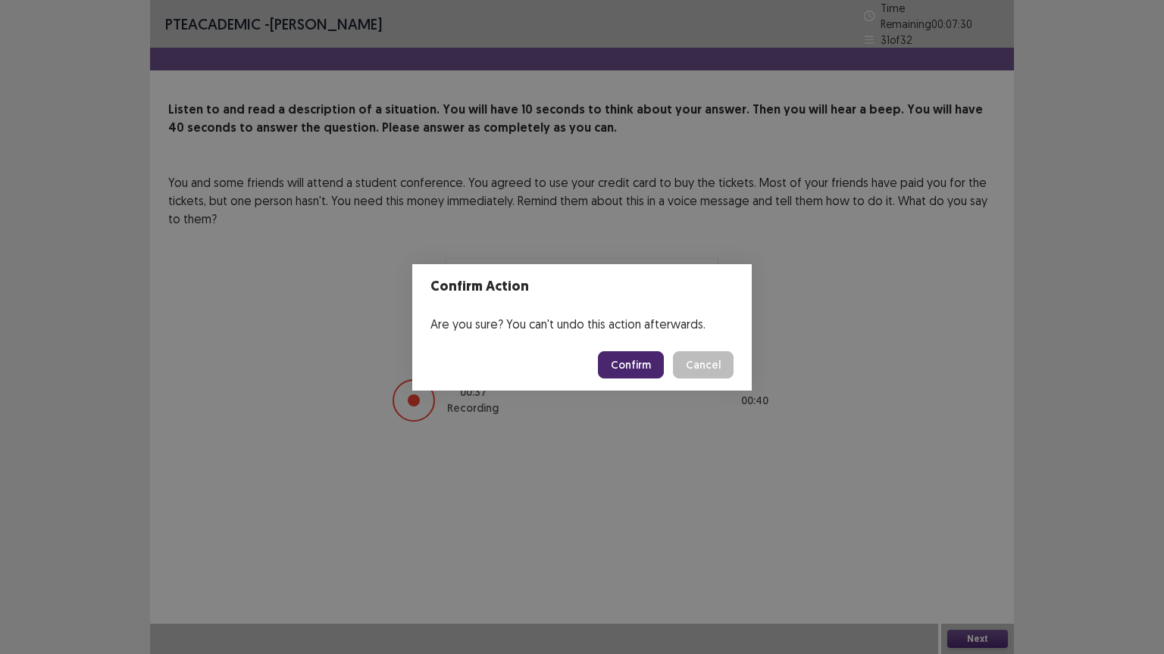
click at [638, 361] on button "Confirm" at bounding box center [631, 364] width 66 height 27
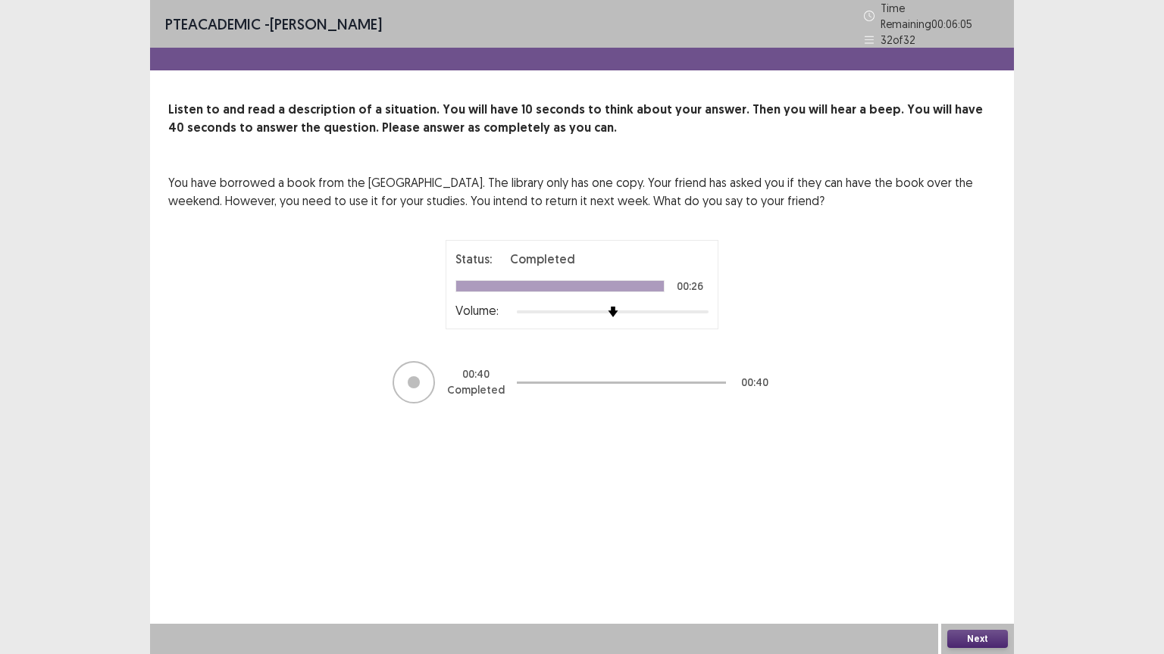
click at [975, 564] on button "Next" at bounding box center [977, 639] width 61 height 18
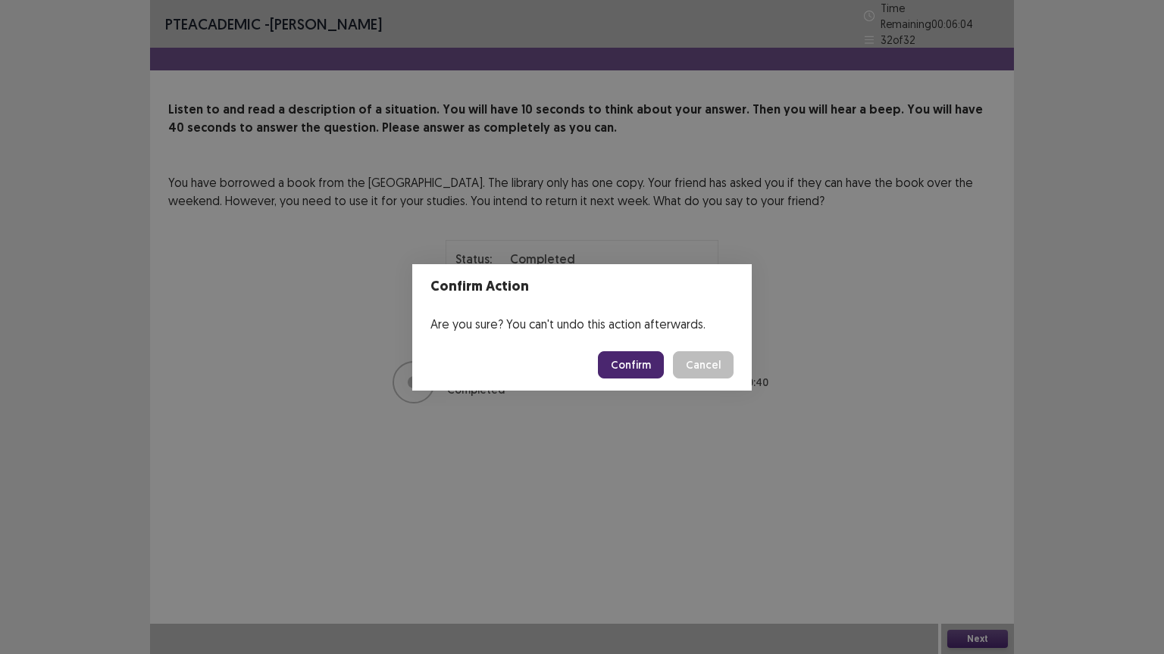
click at [644, 365] on button "Confirm" at bounding box center [631, 364] width 66 height 27
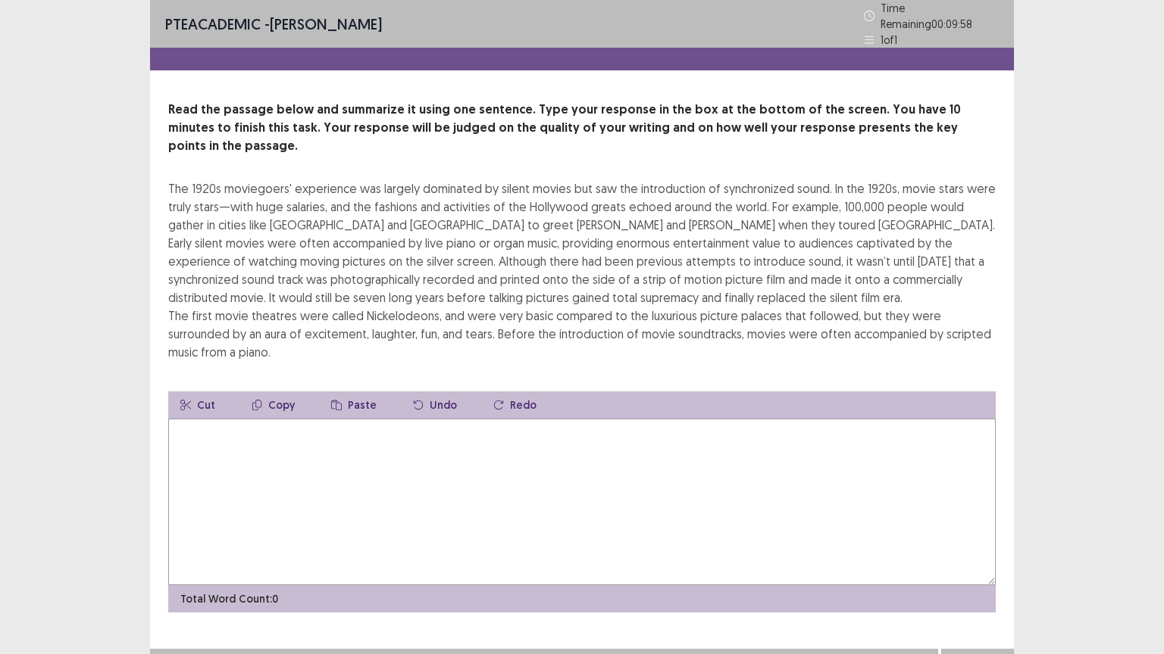
click at [245, 430] on textarea at bounding box center [581, 502] width 827 height 167
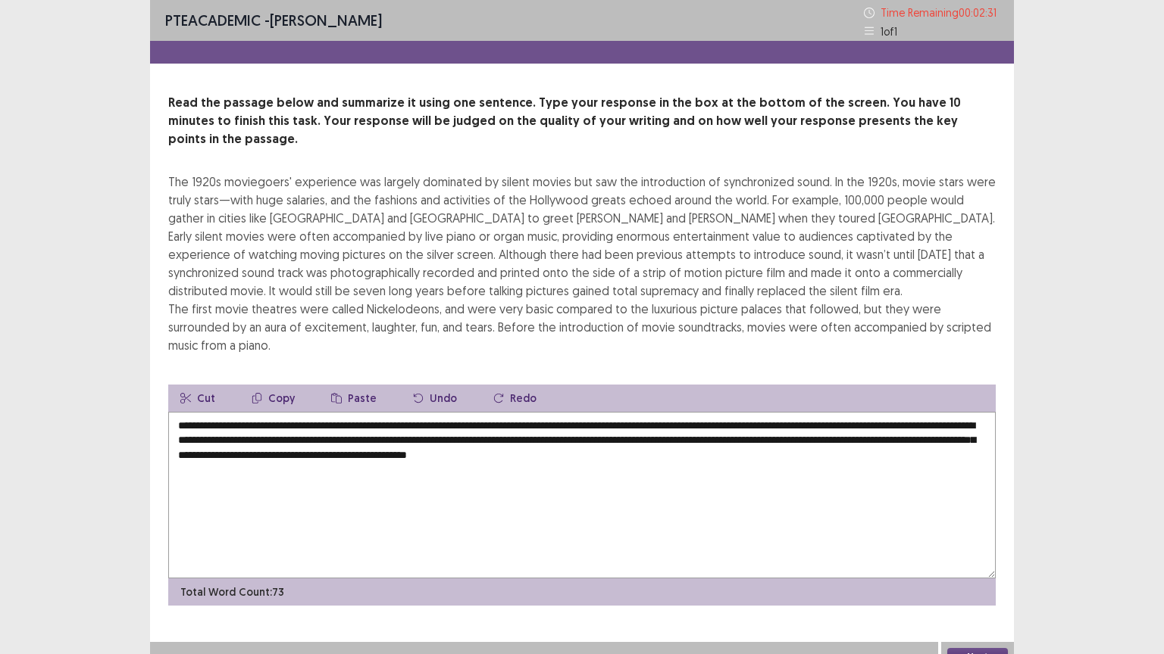
click at [476, 412] on textarea "**********" at bounding box center [581, 495] width 827 height 167
type textarea "**********"
click at [992, 564] on button "Next" at bounding box center [977, 657] width 61 height 18
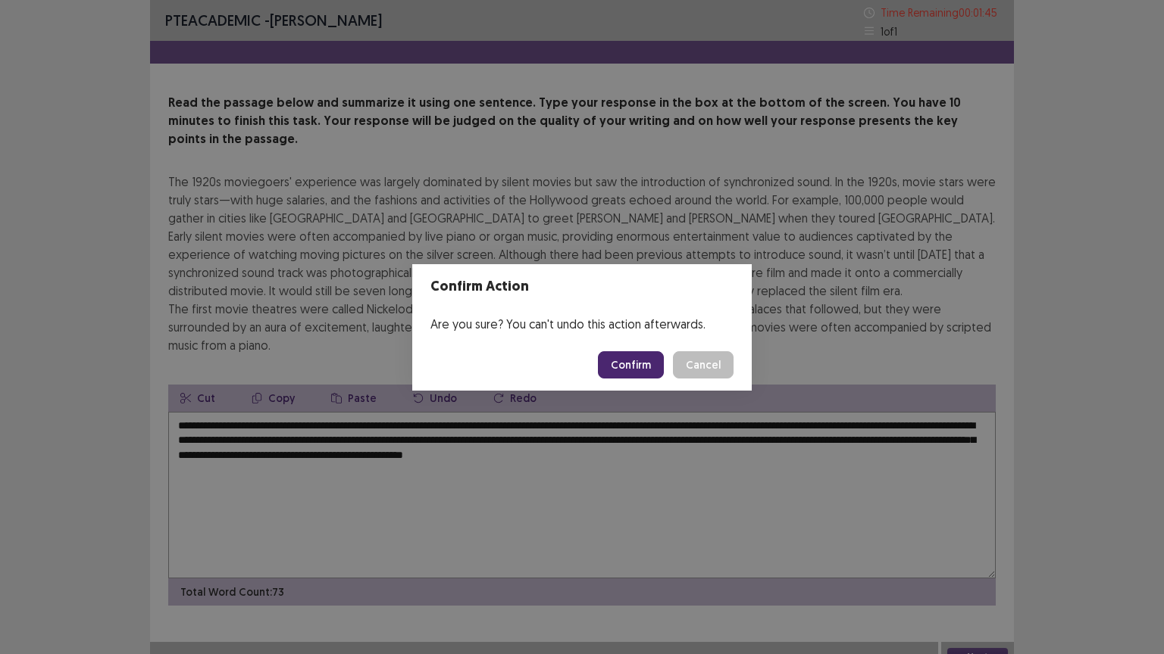
click at [640, 358] on button "Confirm" at bounding box center [631, 364] width 66 height 27
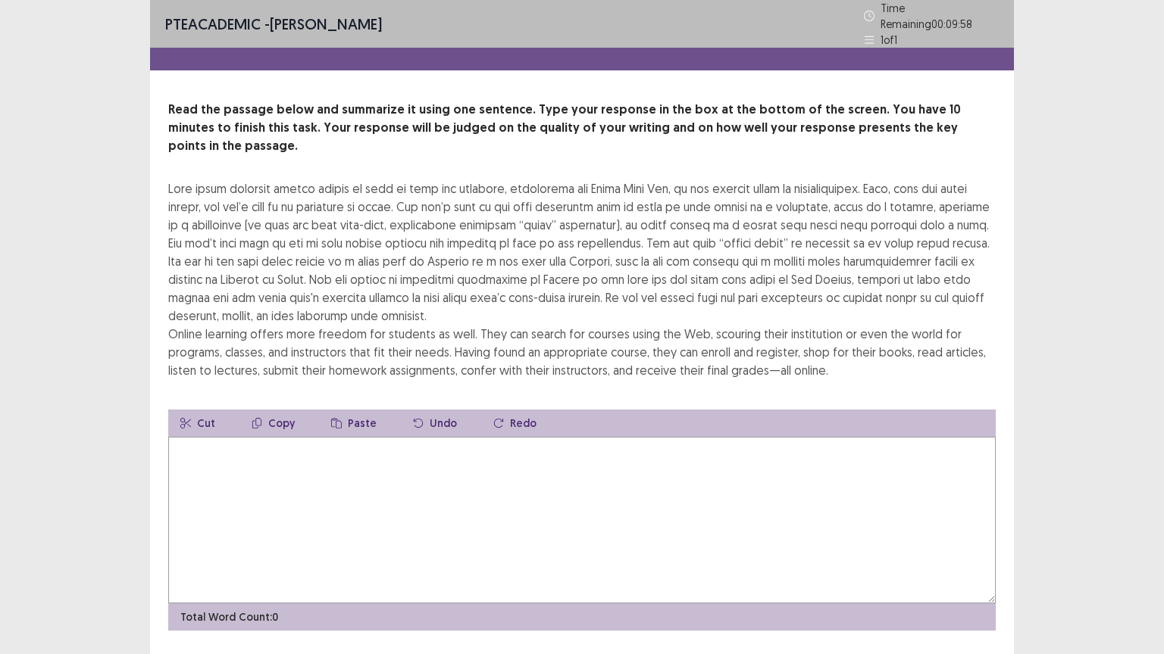
click at [228, 444] on textarea at bounding box center [581, 520] width 827 height 167
click at [223, 439] on textarea at bounding box center [581, 520] width 827 height 167
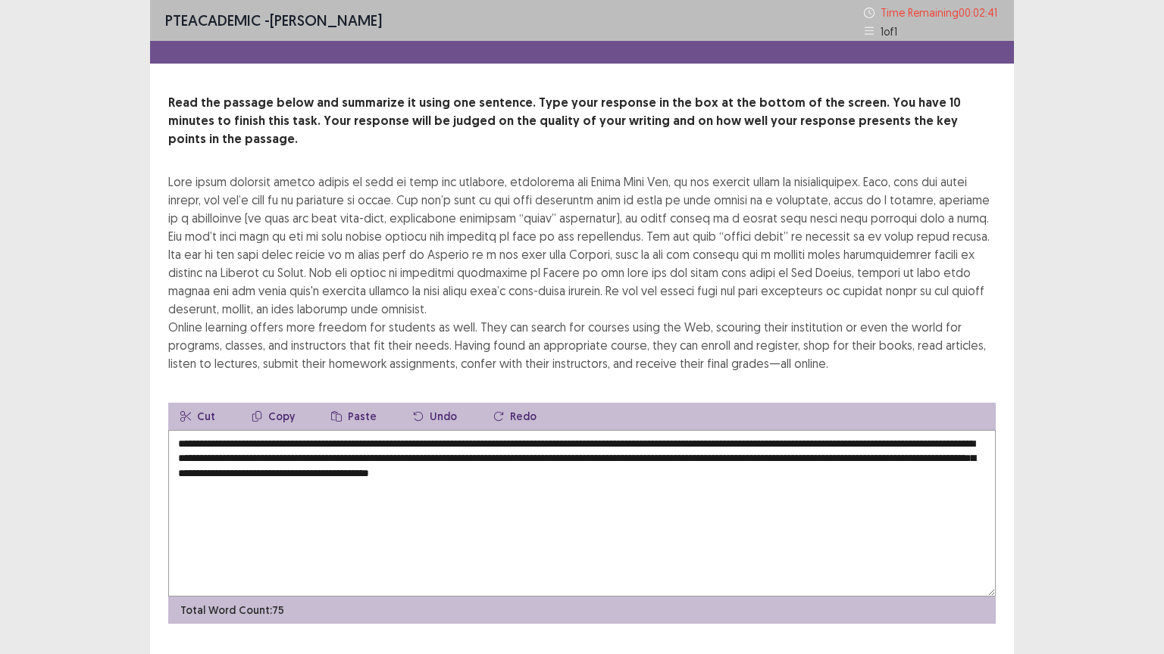
type textarea "**********"
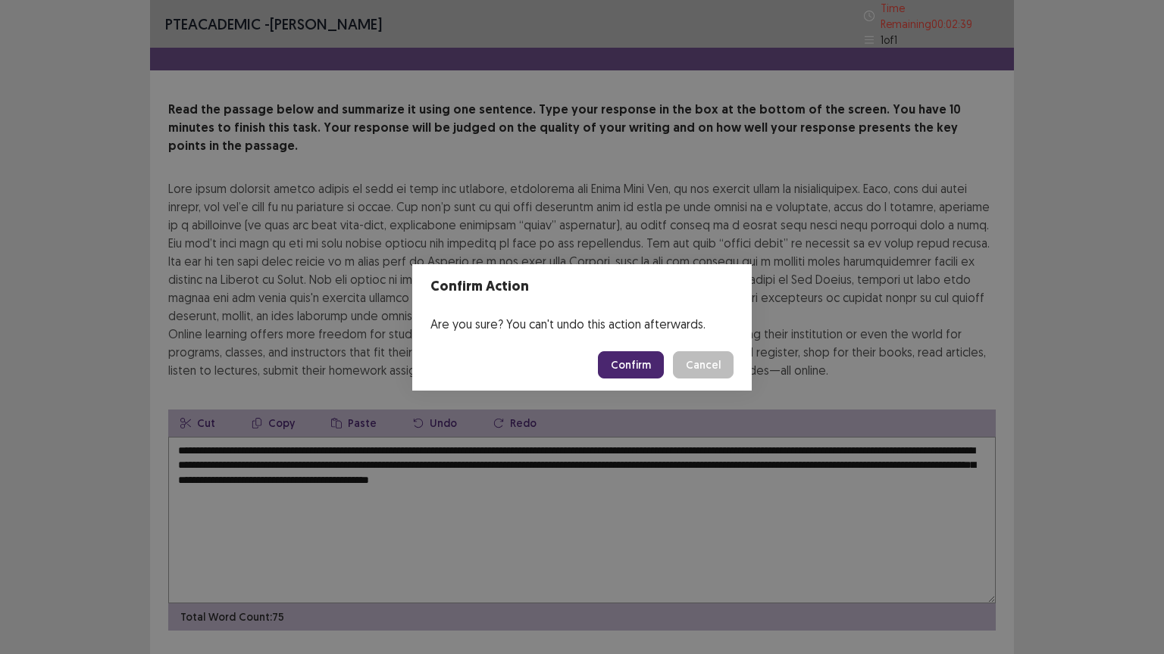
click at [637, 364] on button "Confirm" at bounding box center [631, 364] width 66 height 27
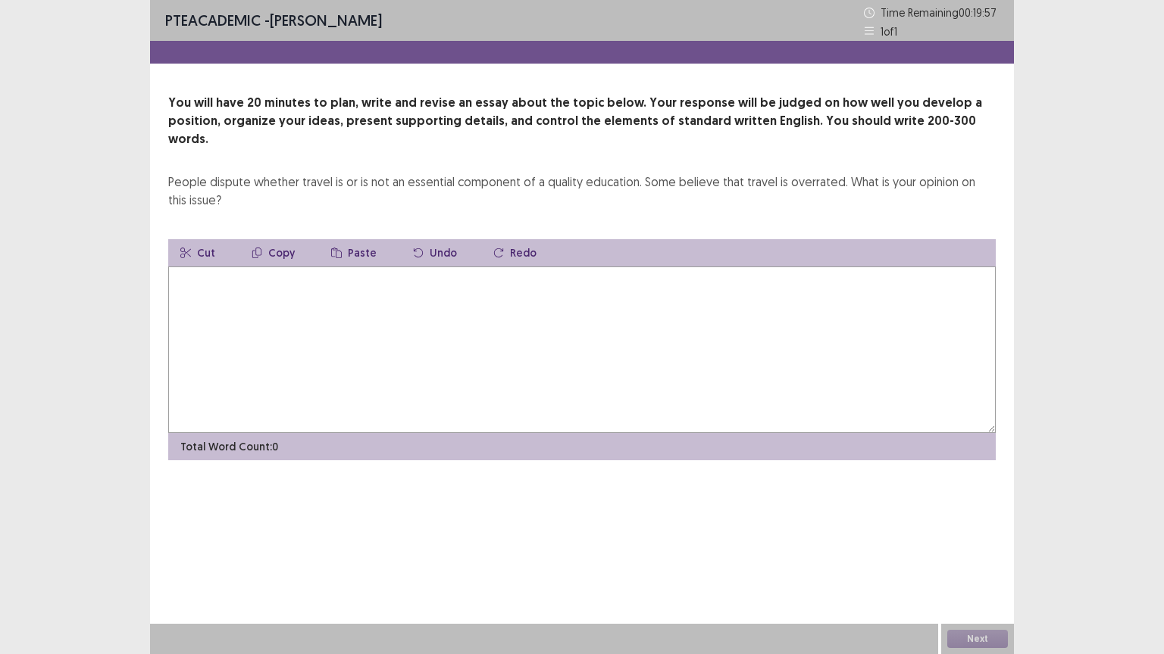
click at [179, 273] on textarea at bounding box center [581, 350] width 827 height 167
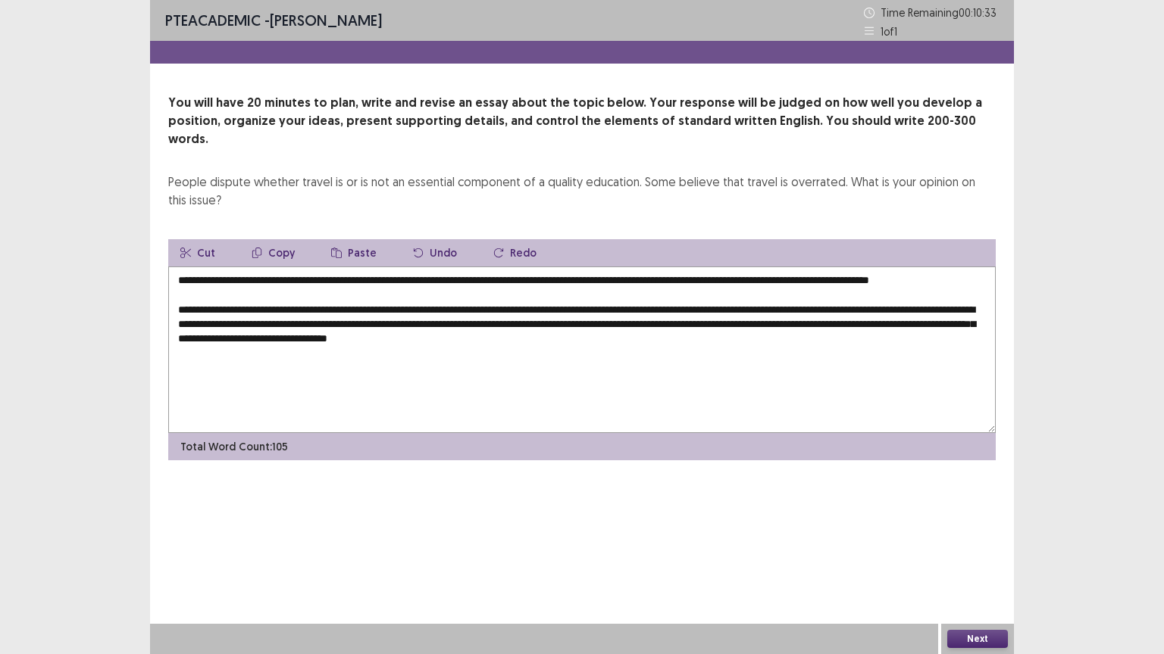
click at [364, 336] on textarea "**********" at bounding box center [581, 350] width 827 height 167
click at [394, 333] on textarea "**********" at bounding box center [581, 350] width 827 height 167
click at [497, 332] on textarea "**********" at bounding box center [581, 350] width 827 height 167
click at [520, 336] on textarea "**********" at bounding box center [581, 350] width 827 height 167
click at [721, 334] on textarea "**********" at bounding box center [581, 350] width 827 height 167
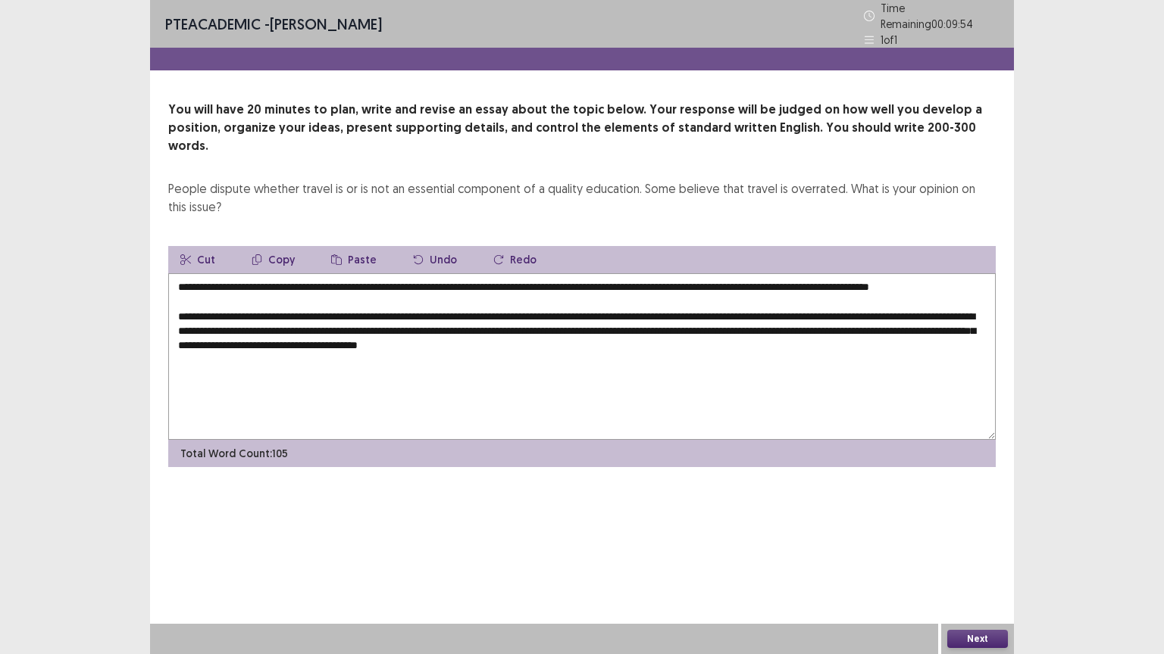
click at [727, 336] on textarea "**********" at bounding box center [581, 356] width 827 height 167
click at [773, 336] on textarea "**********" at bounding box center [581, 356] width 827 height 167
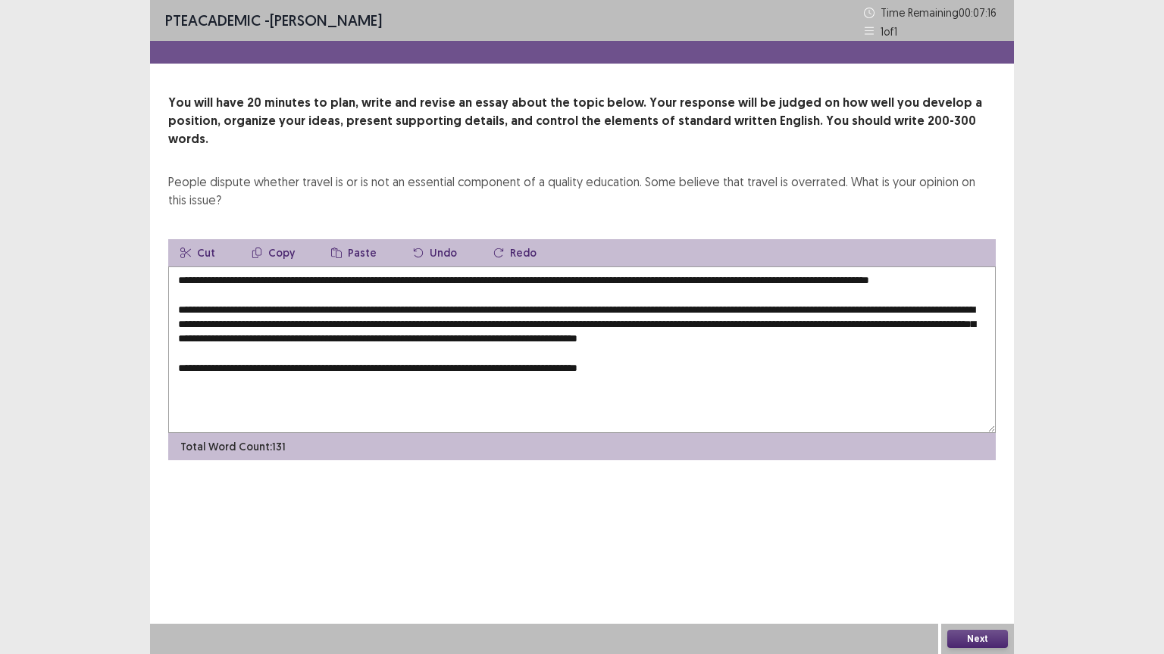
click at [344, 334] on textarea "**********" at bounding box center [581, 350] width 827 height 167
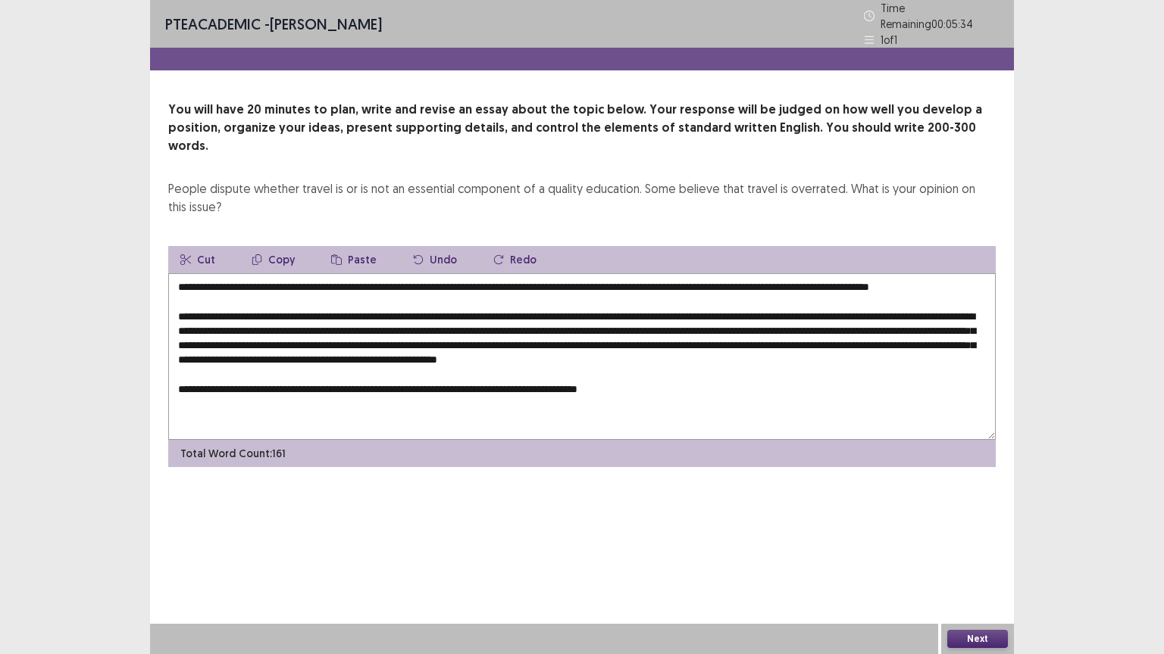
click at [662, 392] on textarea "**********" at bounding box center [581, 356] width 827 height 167
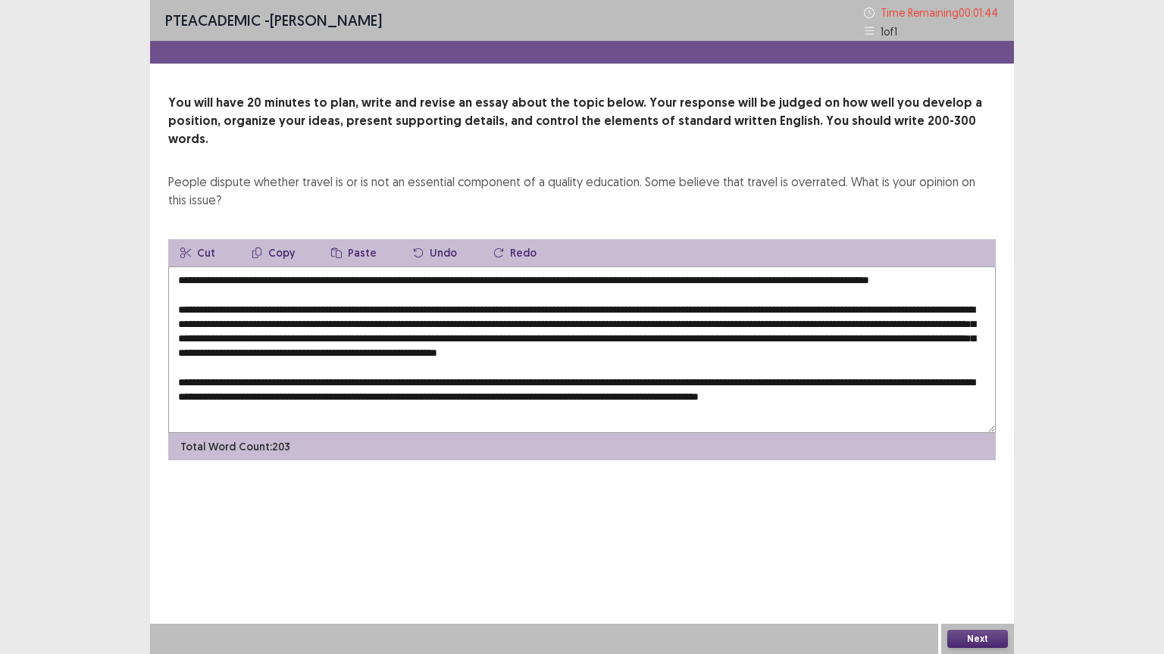
scroll to position [14, 0]
click at [464, 396] on textarea at bounding box center [581, 350] width 827 height 167
click at [717, 395] on textarea at bounding box center [581, 350] width 827 height 167
click at [776, 394] on textarea at bounding box center [581, 350] width 827 height 167
click at [781, 394] on textarea at bounding box center [581, 350] width 827 height 167
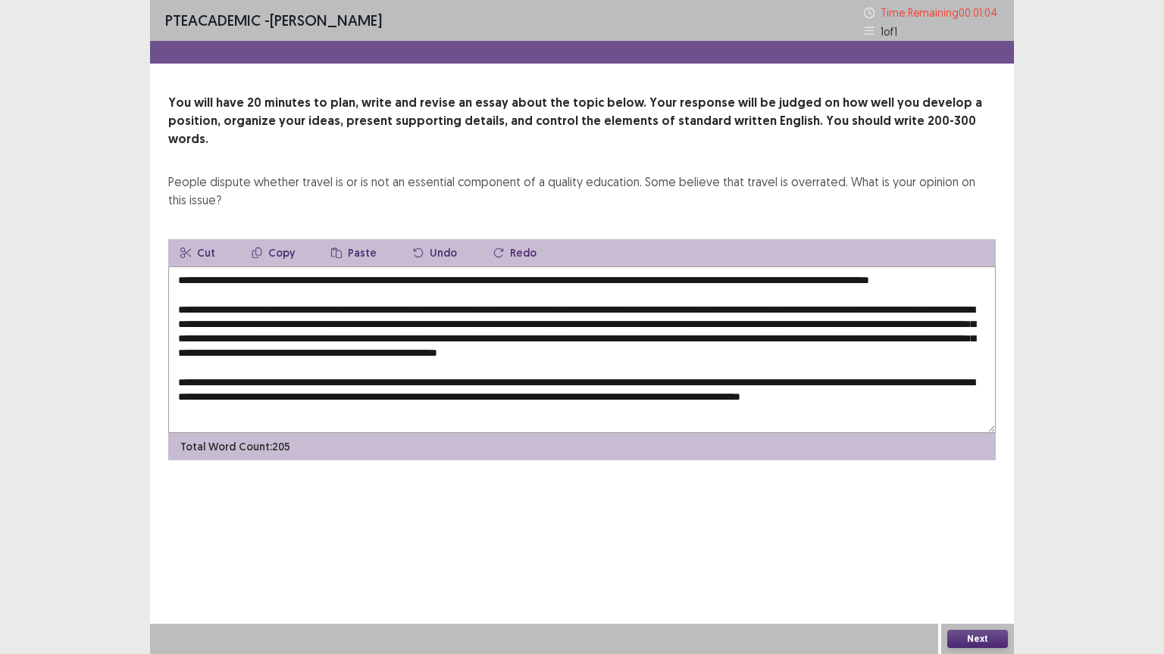
click at [817, 397] on textarea at bounding box center [581, 350] width 827 height 167
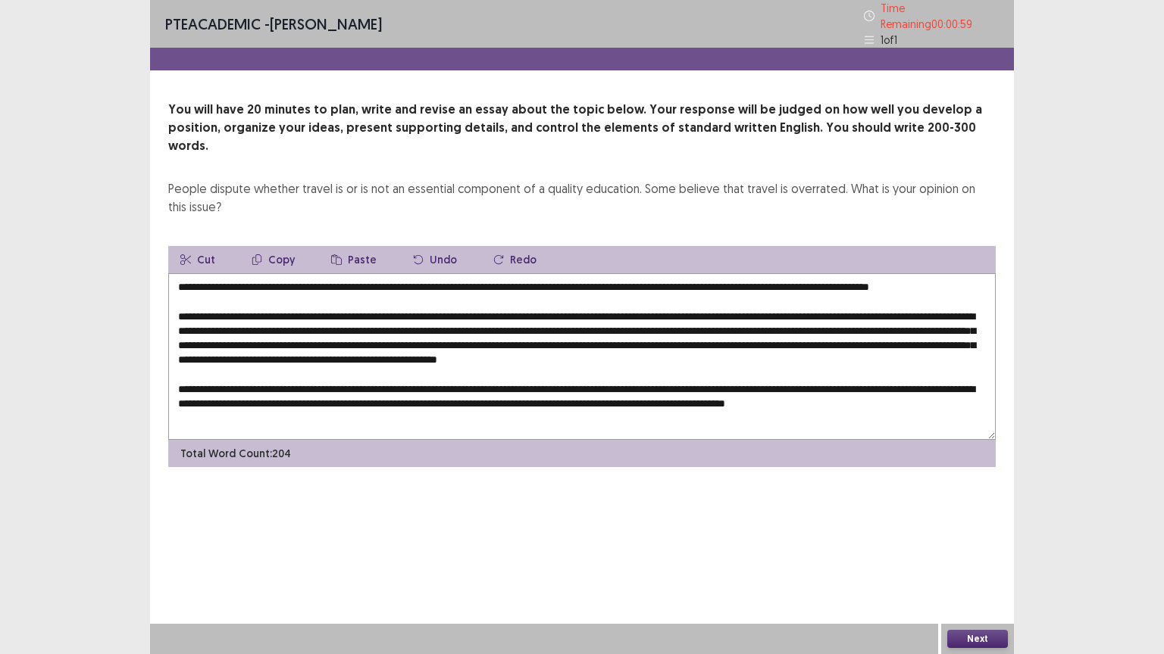
click at [751, 405] on textarea at bounding box center [581, 356] width 827 height 167
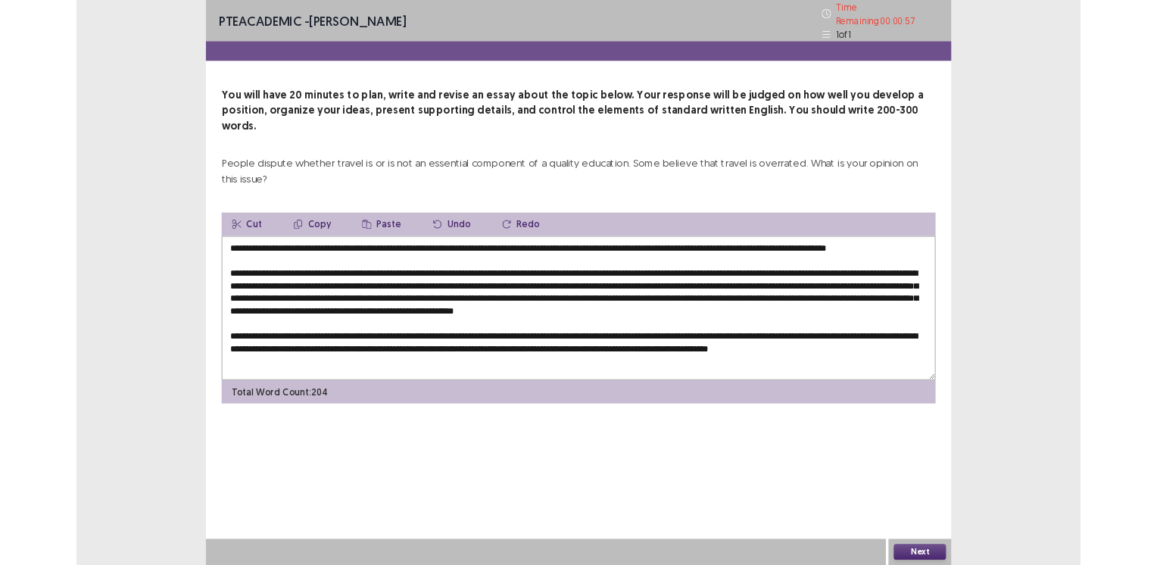
scroll to position [43, 0]
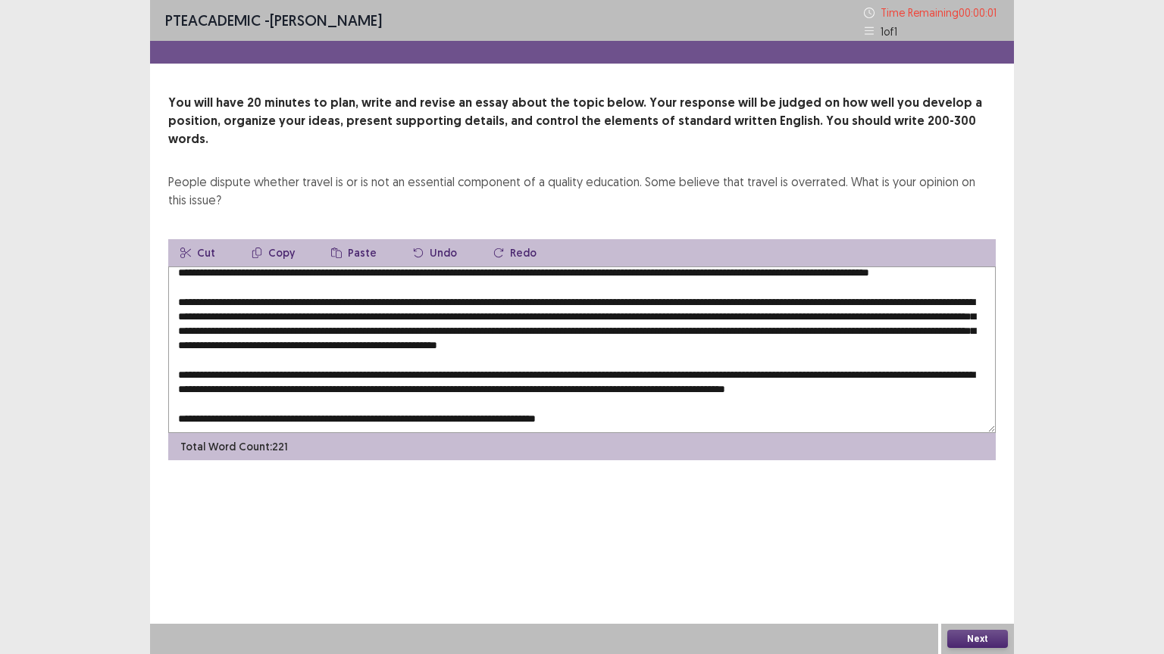
type textarea "**********"
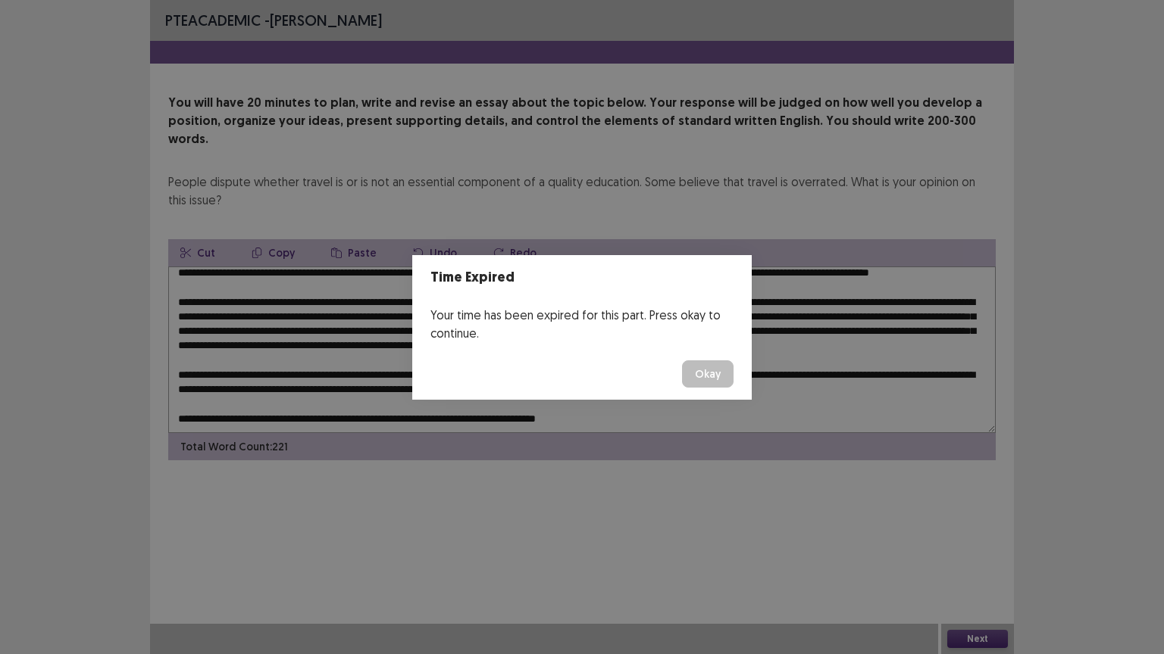
click at [721, 373] on button "Okay" at bounding box center [708, 374] width 52 height 27
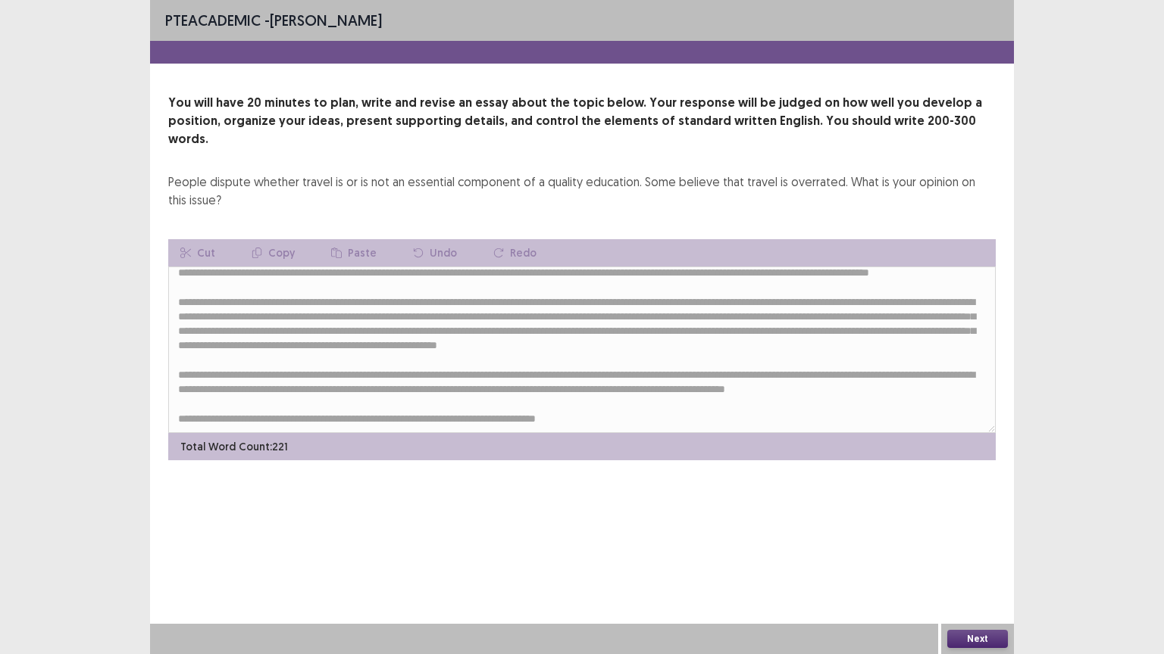
click at [993, 564] on button "Next" at bounding box center [977, 639] width 61 height 18
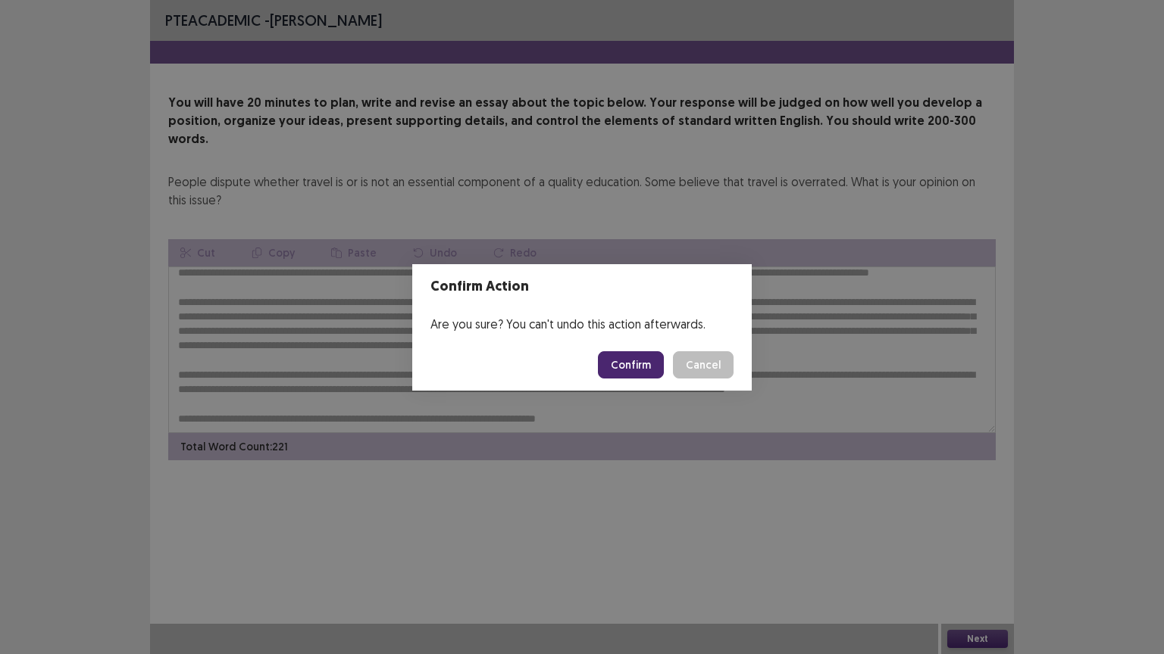
click at [664, 357] on button "Confirm" at bounding box center [631, 364] width 66 height 27
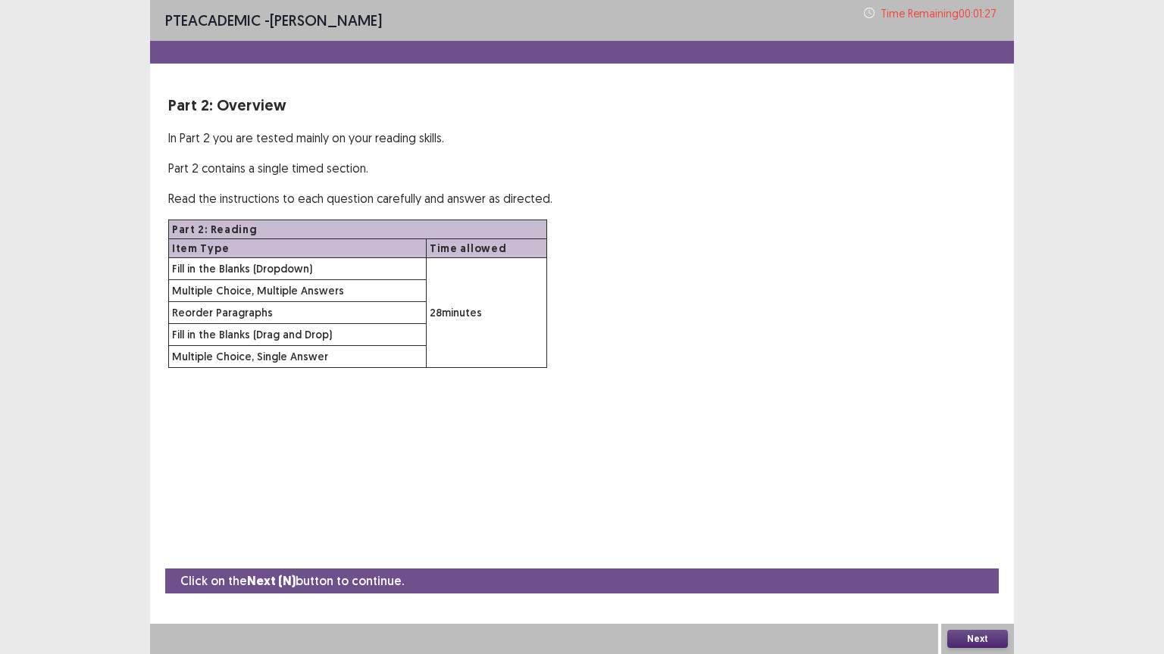
click at [984, 564] on button "Next" at bounding box center [977, 639] width 61 height 18
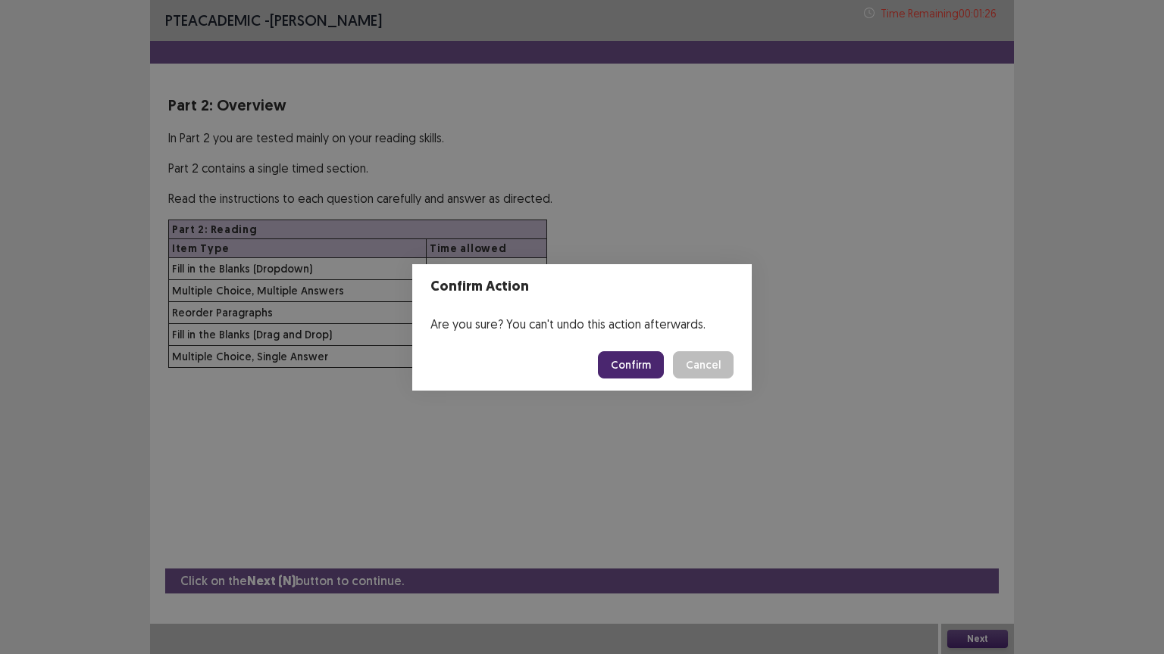
click at [636, 364] on button "Confirm" at bounding box center [631, 364] width 66 height 27
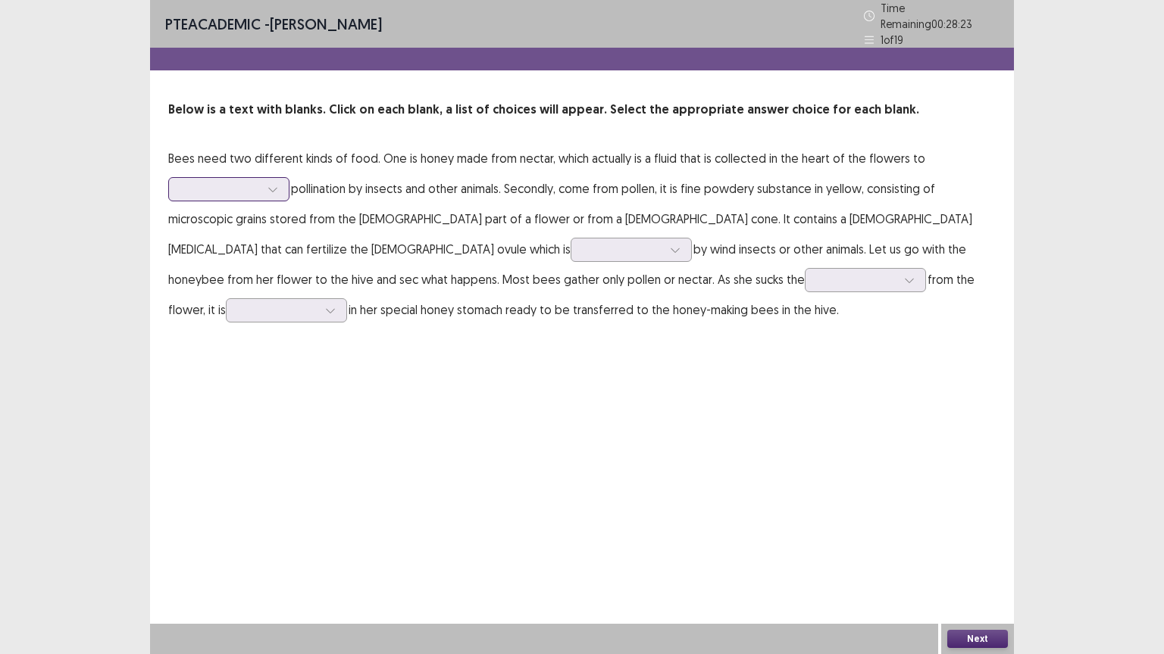
click at [275, 184] on icon at bounding box center [272, 189] width 11 height 11
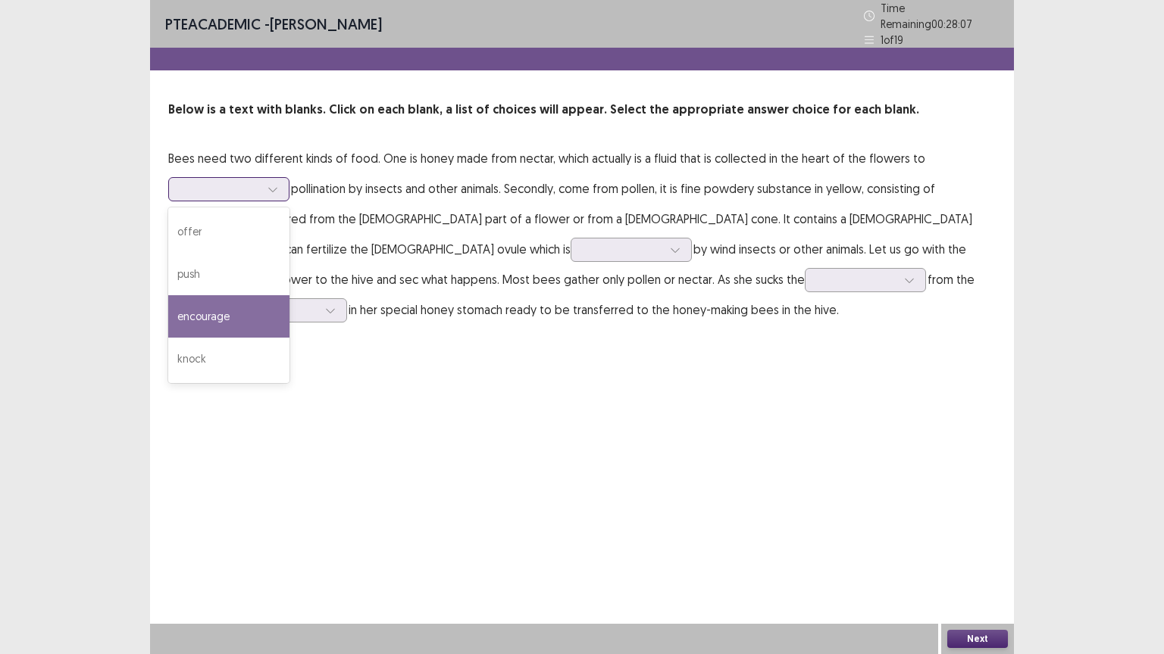
click at [235, 302] on div "encourage" at bounding box center [228, 316] width 121 height 42
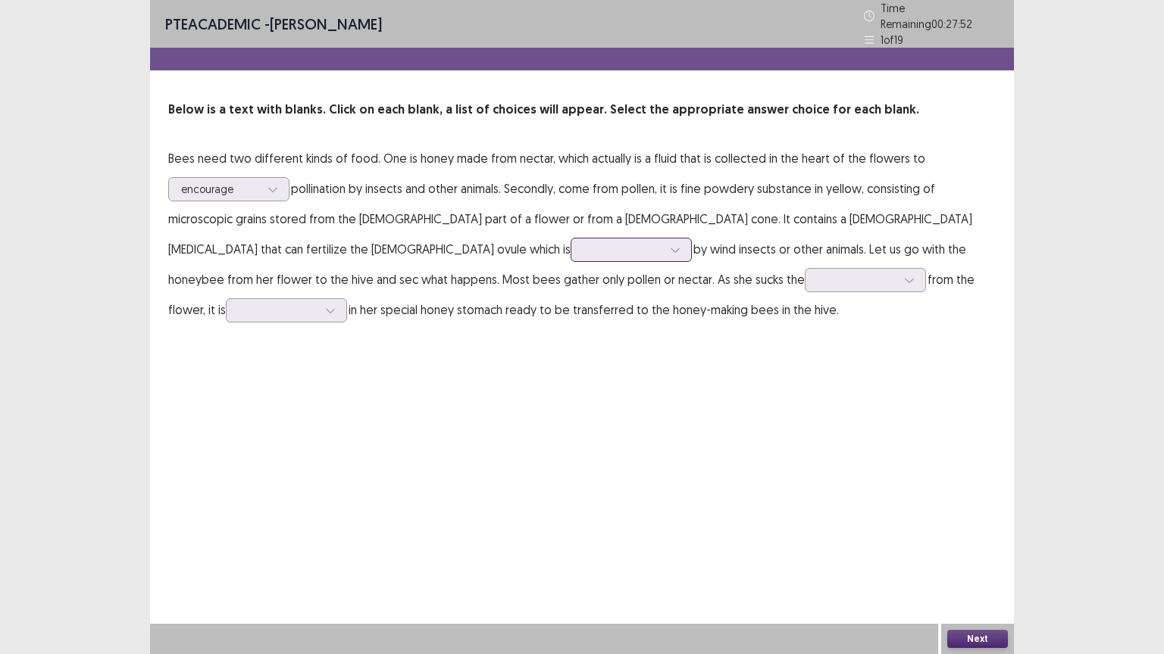
click at [670, 245] on icon at bounding box center [675, 250] width 11 height 11
click at [570, 292] on div "transferred" at bounding box center [630, 292] width 121 height 42
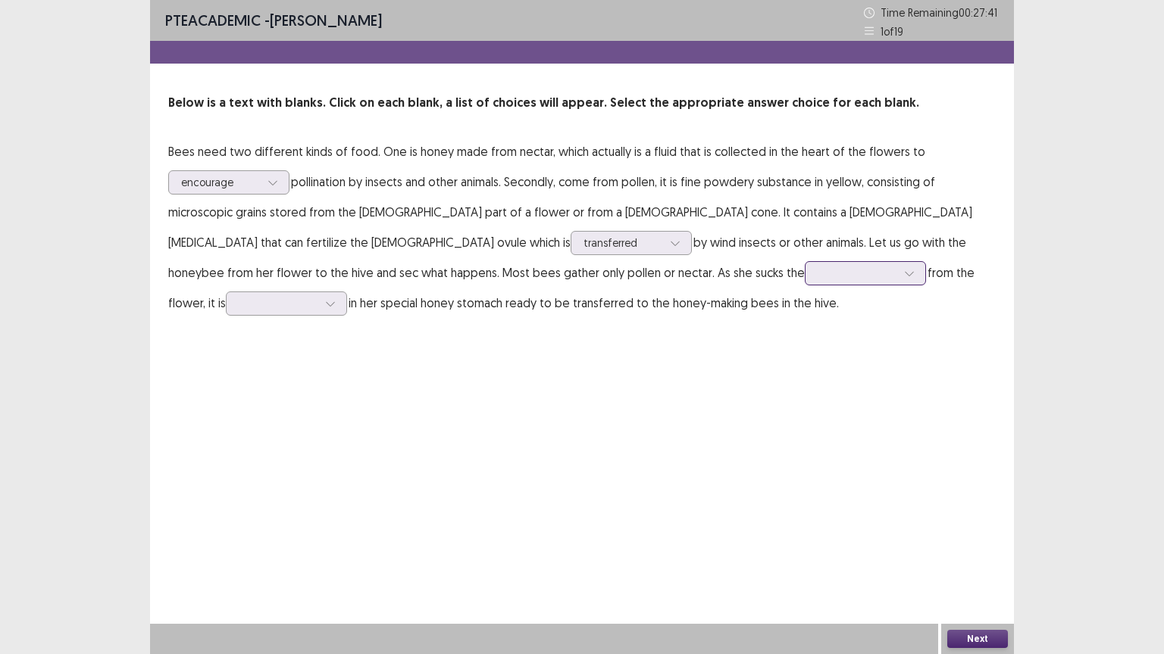
click at [817, 267] on div at bounding box center [856, 273] width 79 height 14
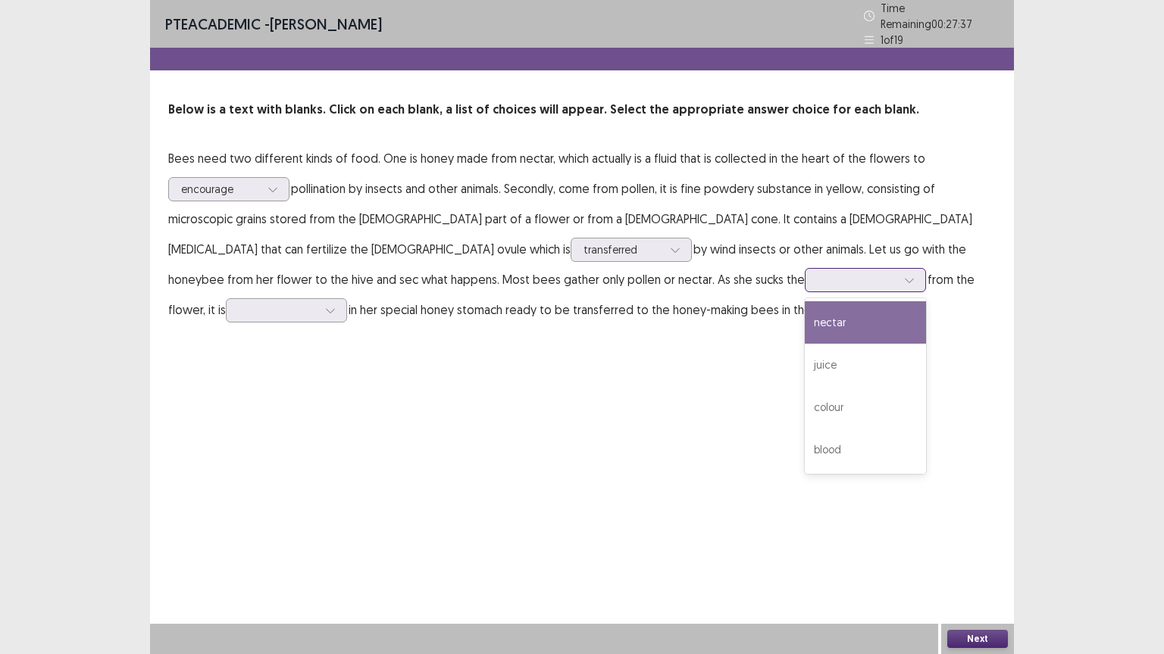
click at [804, 322] on div "nectar" at bounding box center [864, 322] width 121 height 42
click at [317, 303] on div at bounding box center [278, 310] width 79 height 14
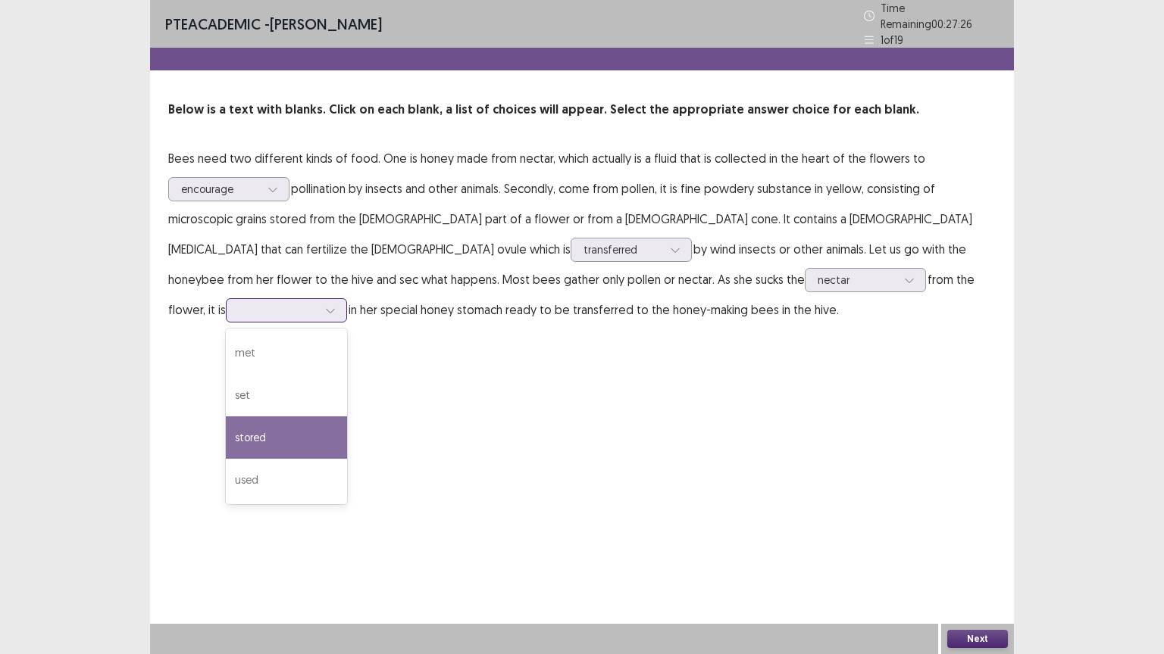
click at [347, 417] on div "stored" at bounding box center [286, 438] width 121 height 42
click at [983, 564] on button "Next" at bounding box center [977, 639] width 61 height 18
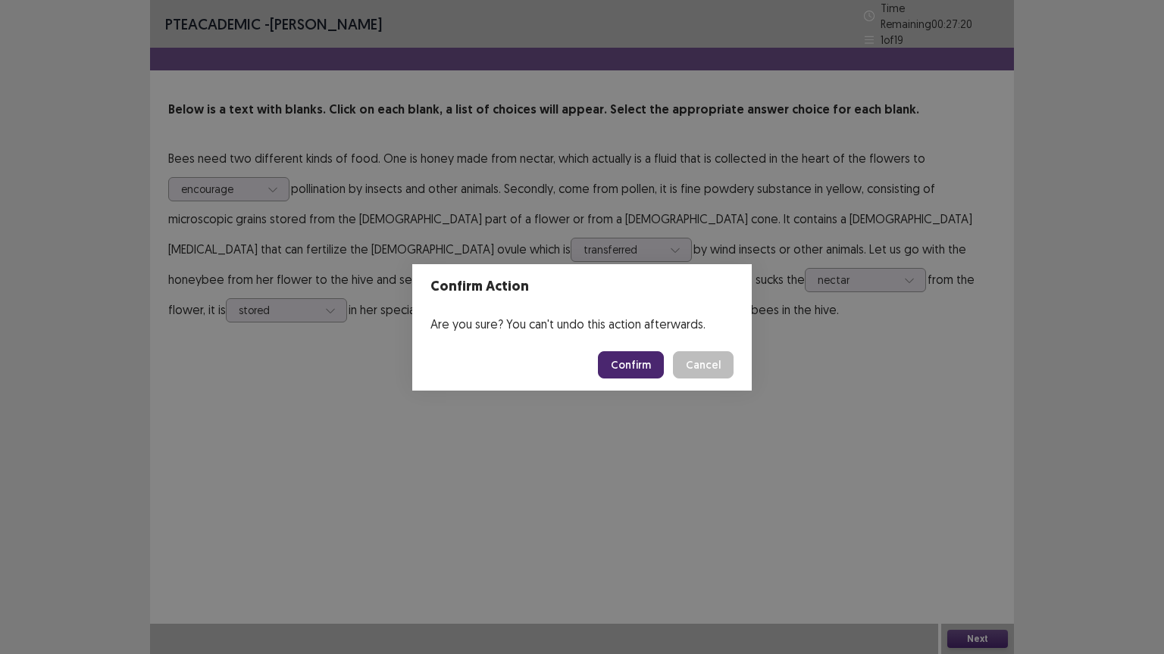
click at [648, 370] on button "Confirm" at bounding box center [631, 364] width 66 height 27
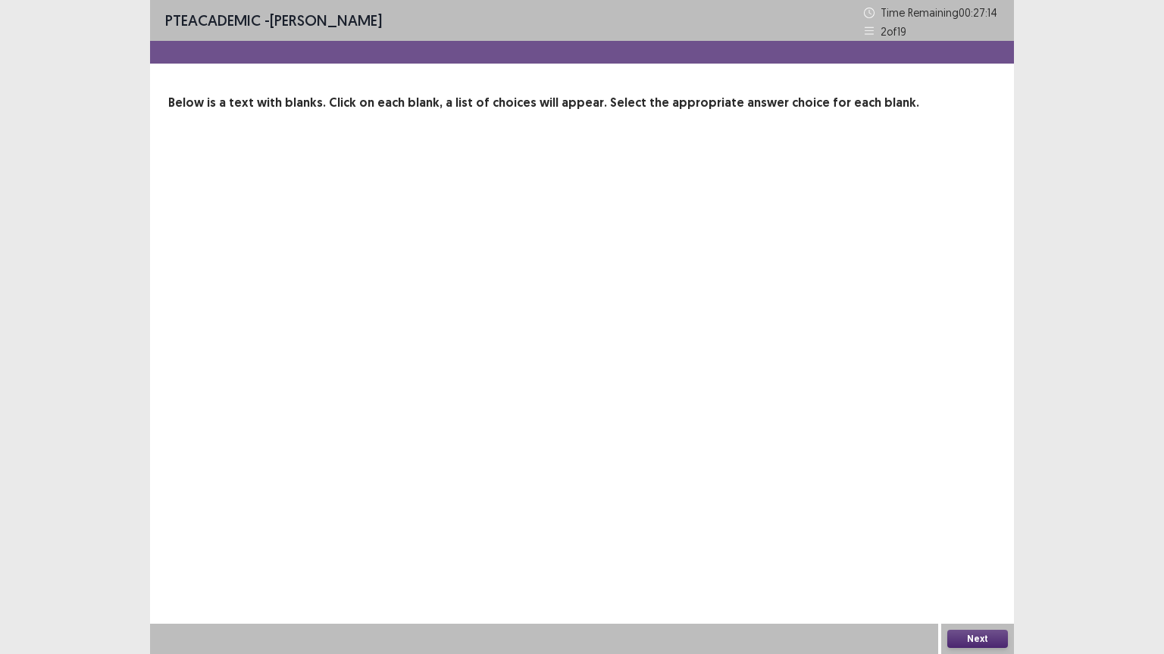
click at [679, 343] on div "PTE academic - [PERSON_NAME] Time Remaining 00 : 27 : 14 2 of 19 Below is a tex…" at bounding box center [582, 327] width 864 height 654
click at [451, 183] on div "PTE academic - [PERSON_NAME] Time Remaining 00 : 27 : 12 2 of 19 Below is a tex…" at bounding box center [582, 327] width 864 height 654
drag, startPoint x: 451, startPoint y: 183, endPoint x: 566, endPoint y: 197, distance: 115.2
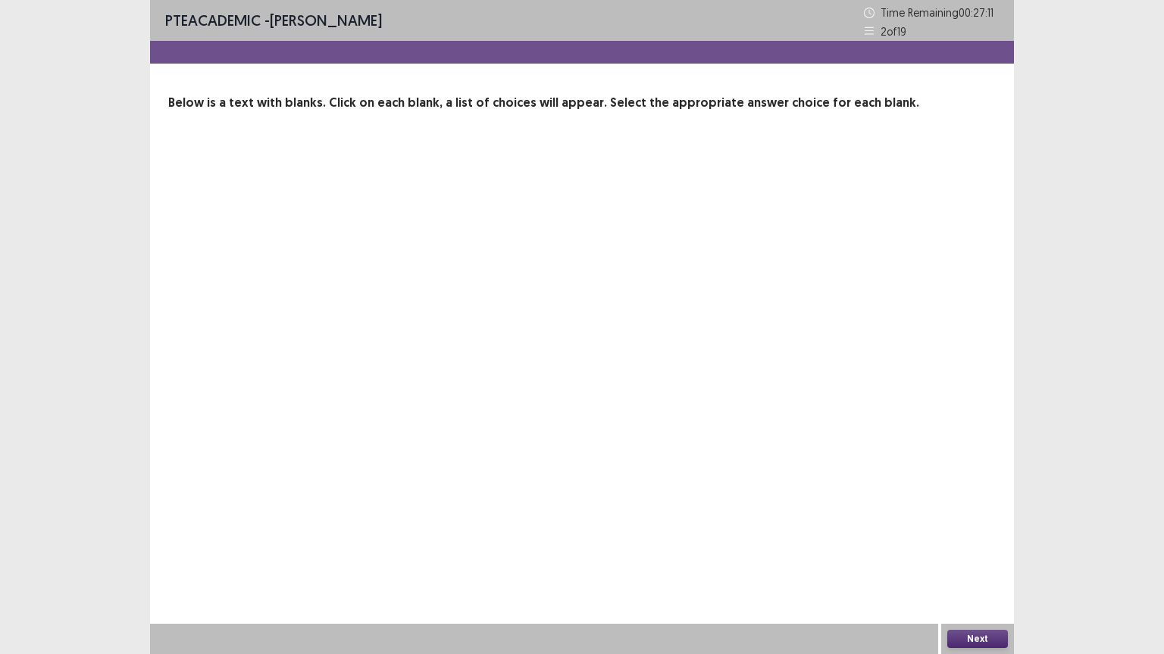
click at [566, 197] on div "PTE academic - [PERSON_NAME] Time Remaining 00 : 27 : 11 2 of 19 Below is a tex…" at bounding box center [582, 327] width 864 height 654
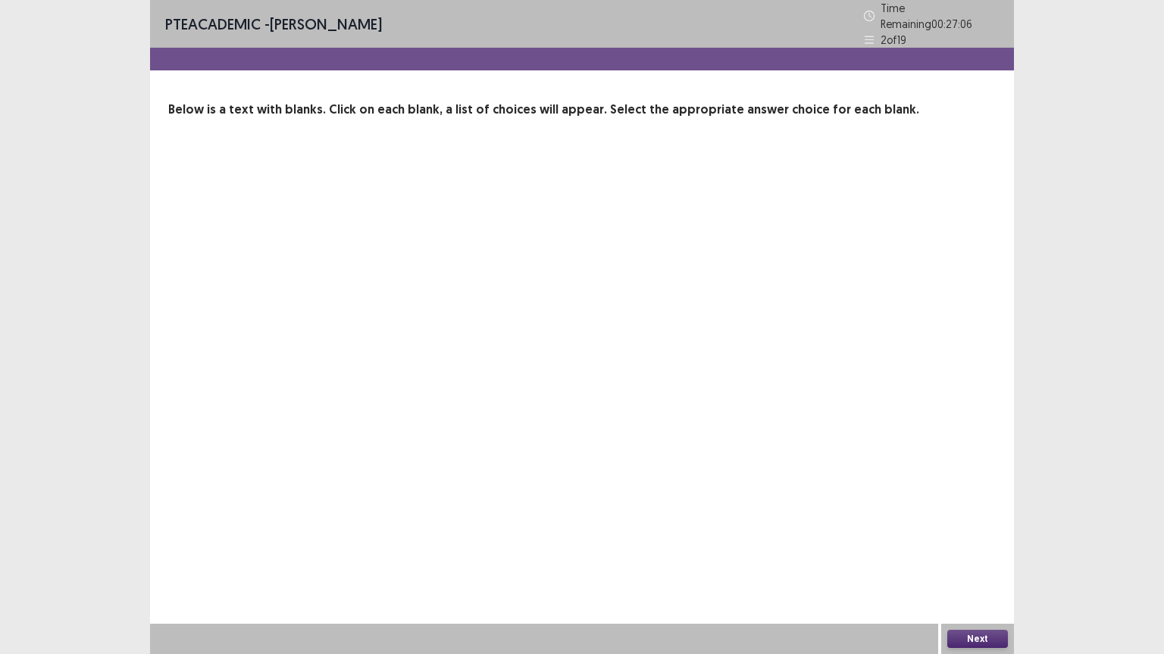
click at [552, 125] on div "PTE academic - [PERSON_NAME] Time Remaining 00 : 27 : 06 2 of 19 Below is a tex…" at bounding box center [582, 74] width 864 height 149
click at [576, 48] on div at bounding box center [582, 59] width 864 height 23
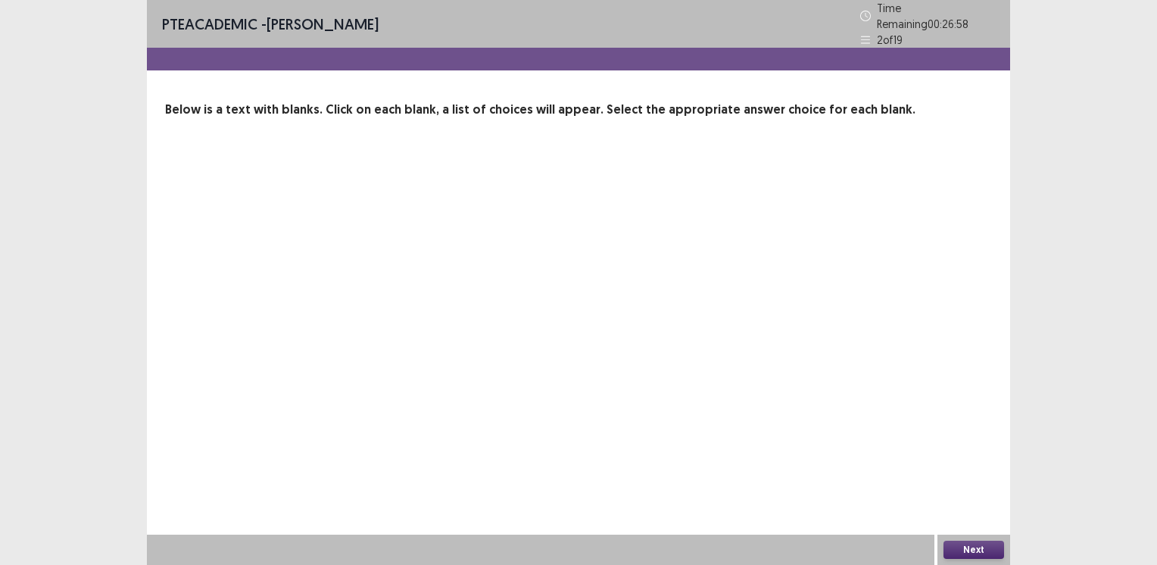
click at [526, 182] on div "PTE academic - [PERSON_NAME] Time Remaining 00 : 26 : 58 2 of 19 Below is a tex…" at bounding box center [579, 282] width 864 height 565
